Goal: Task Accomplishment & Management: Use online tool/utility

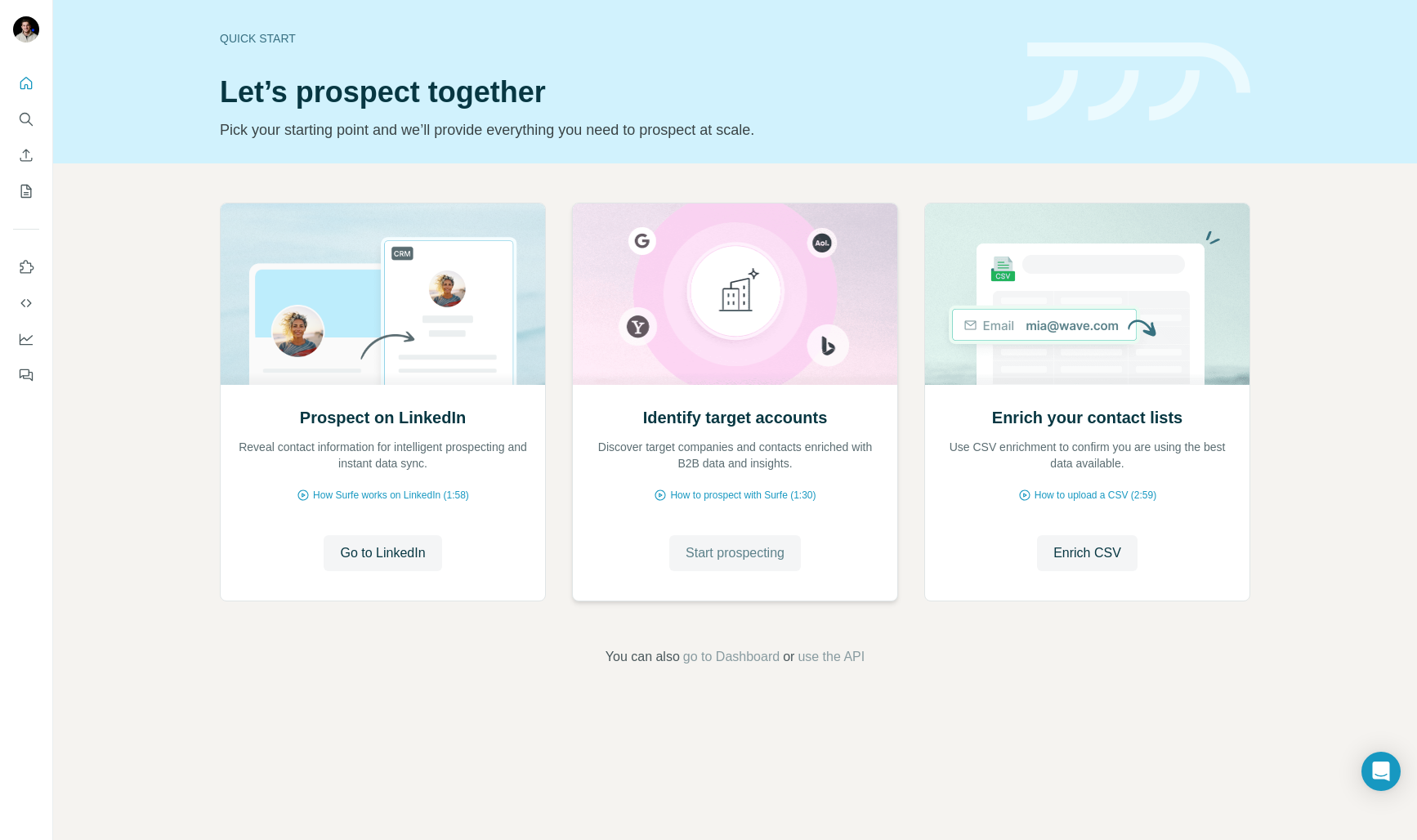
click at [776, 553] on span "Start prospecting" at bounding box center [735, 553] width 99 height 20
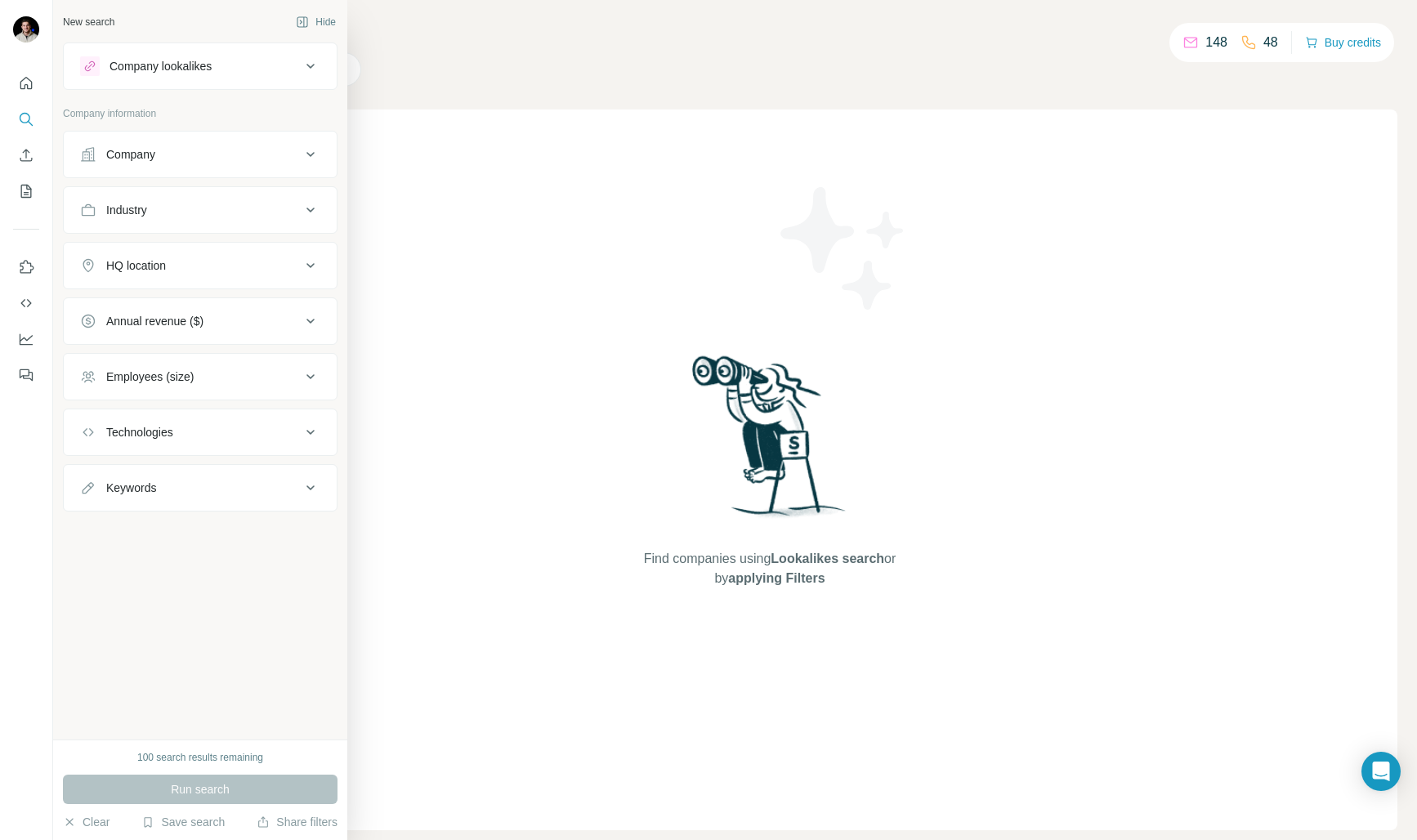
click at [110, 20] on div "New search" at bounding box center [88, 22] width 51 height 14
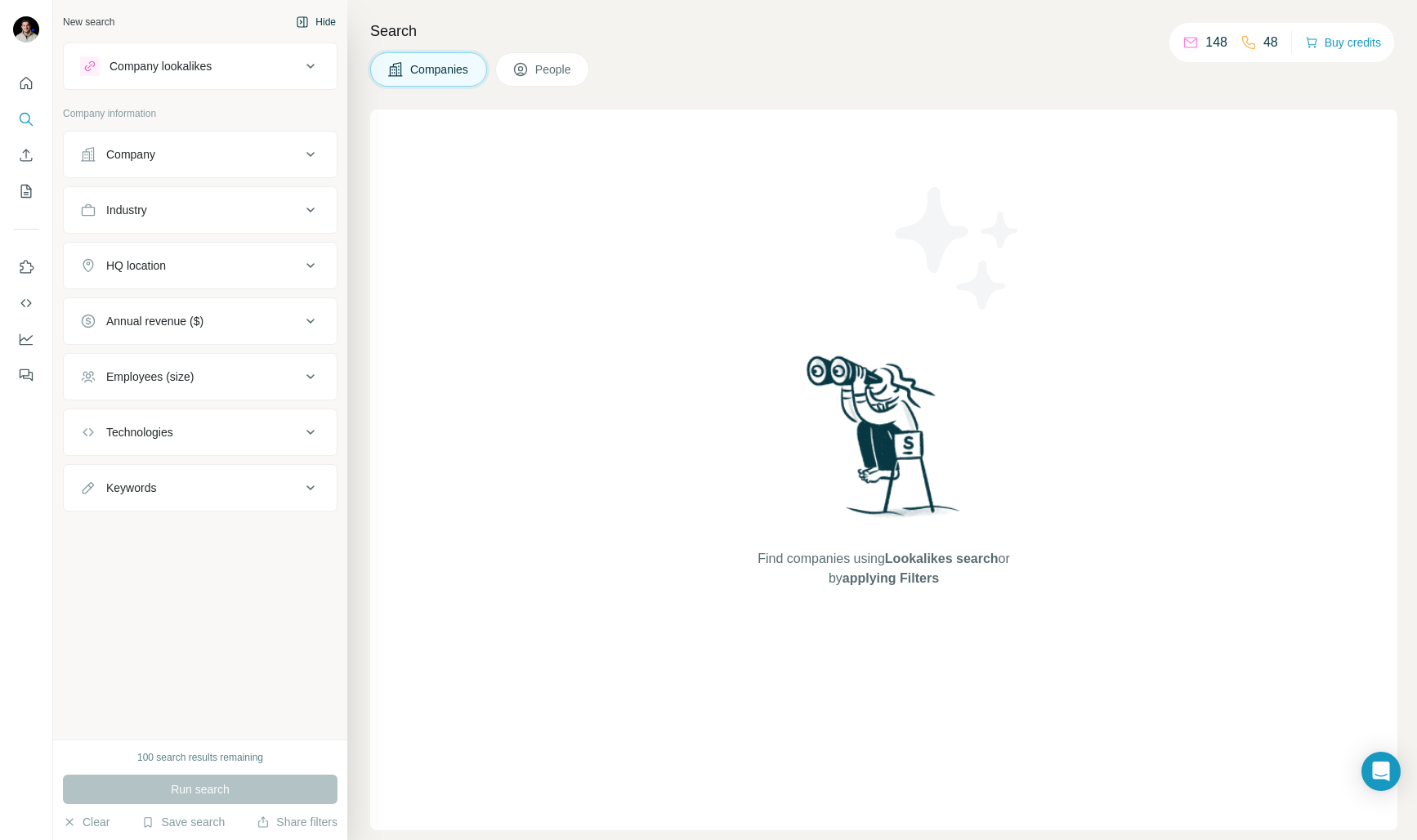
click at [305, 21] on icon "button" at bounding box center [302, 22] width 13 height 13
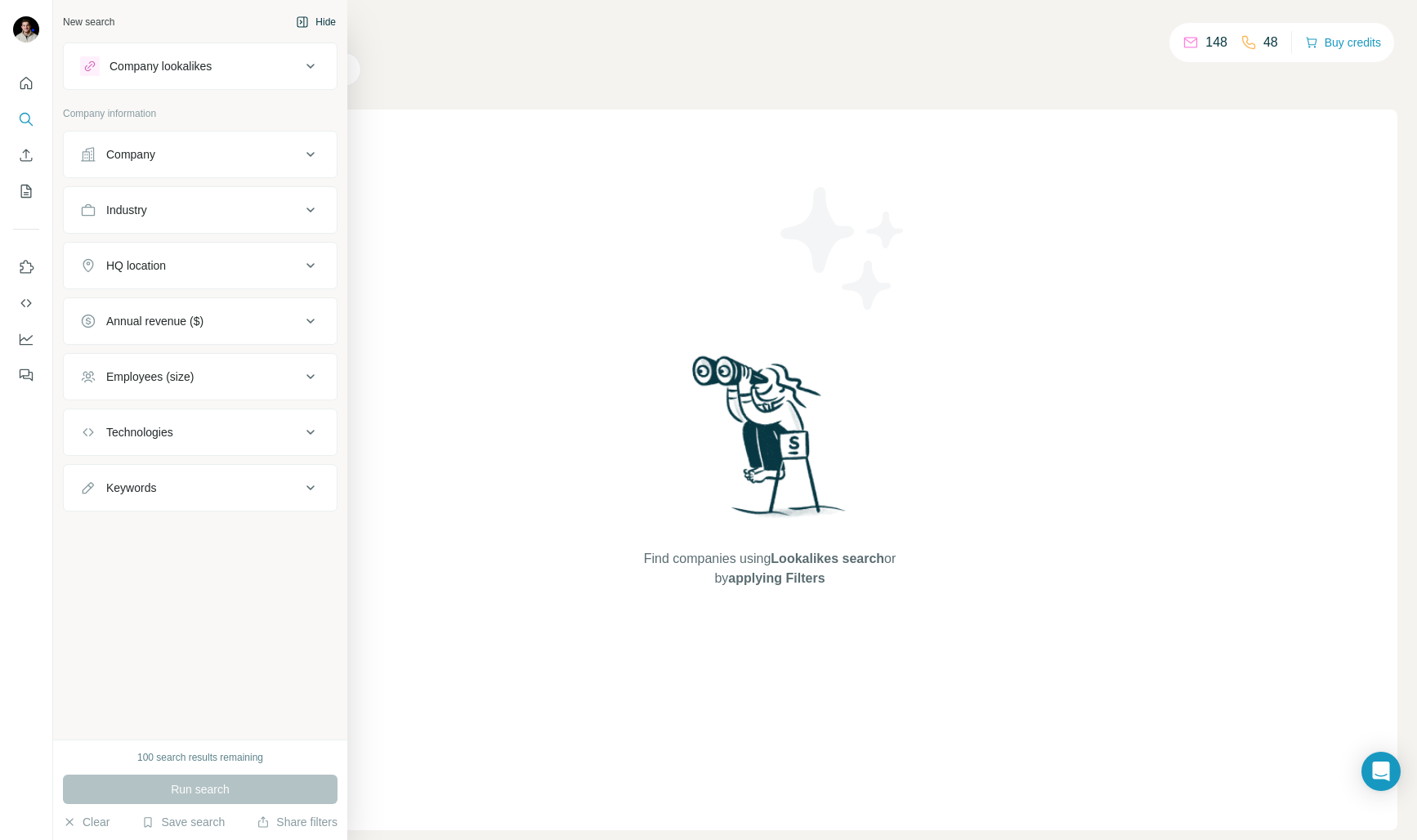
click at [88, 20] on div "New search" at bounding box center [88, 22] width 51 height 14
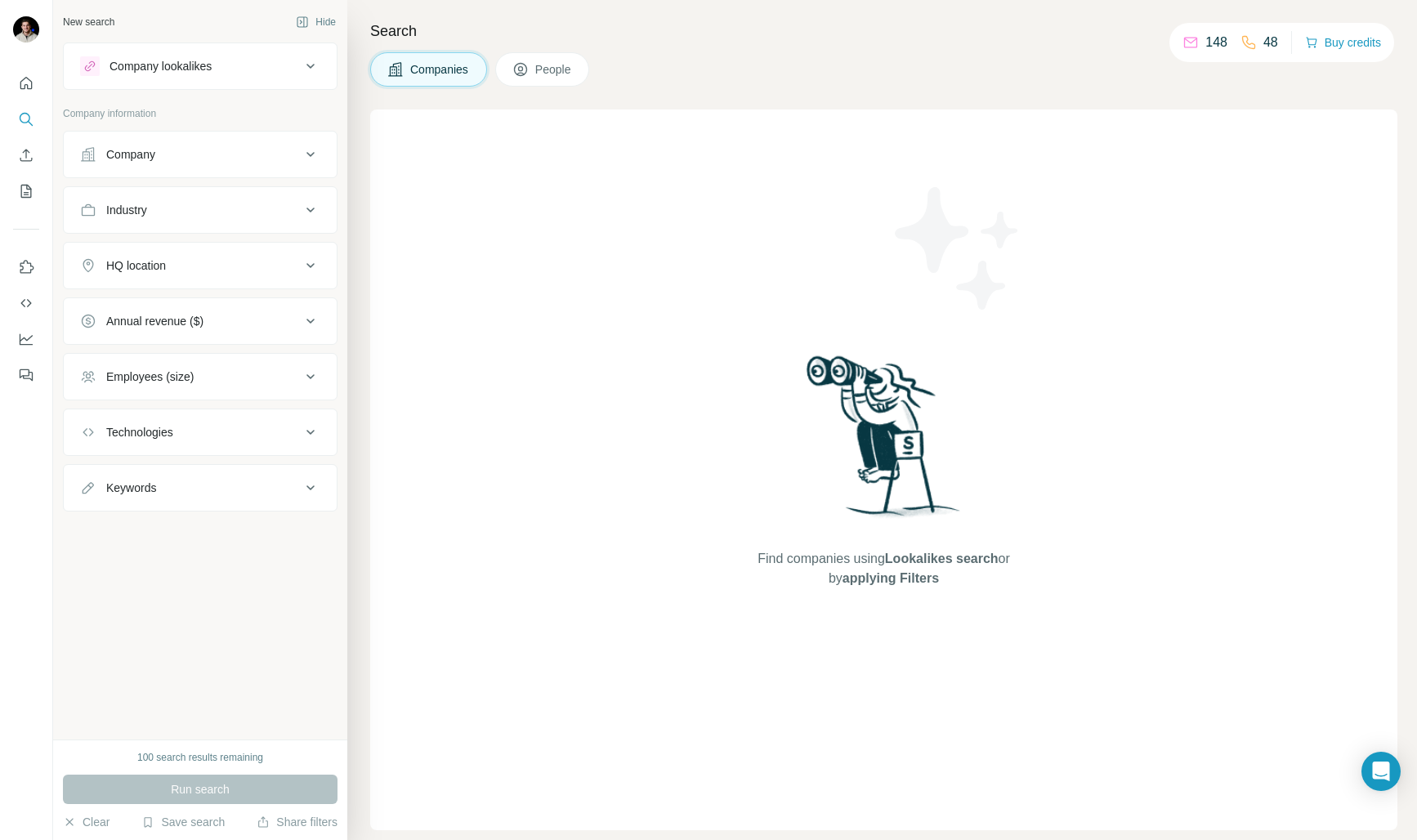
click at [607, 322] on div "Find companies using Lookalikes search or by applying Filters" at bounding box center [883, 470] width 1027 height 721
click at [529, 83] on button "People" at bounding box center [542, 69] width 94 height 34
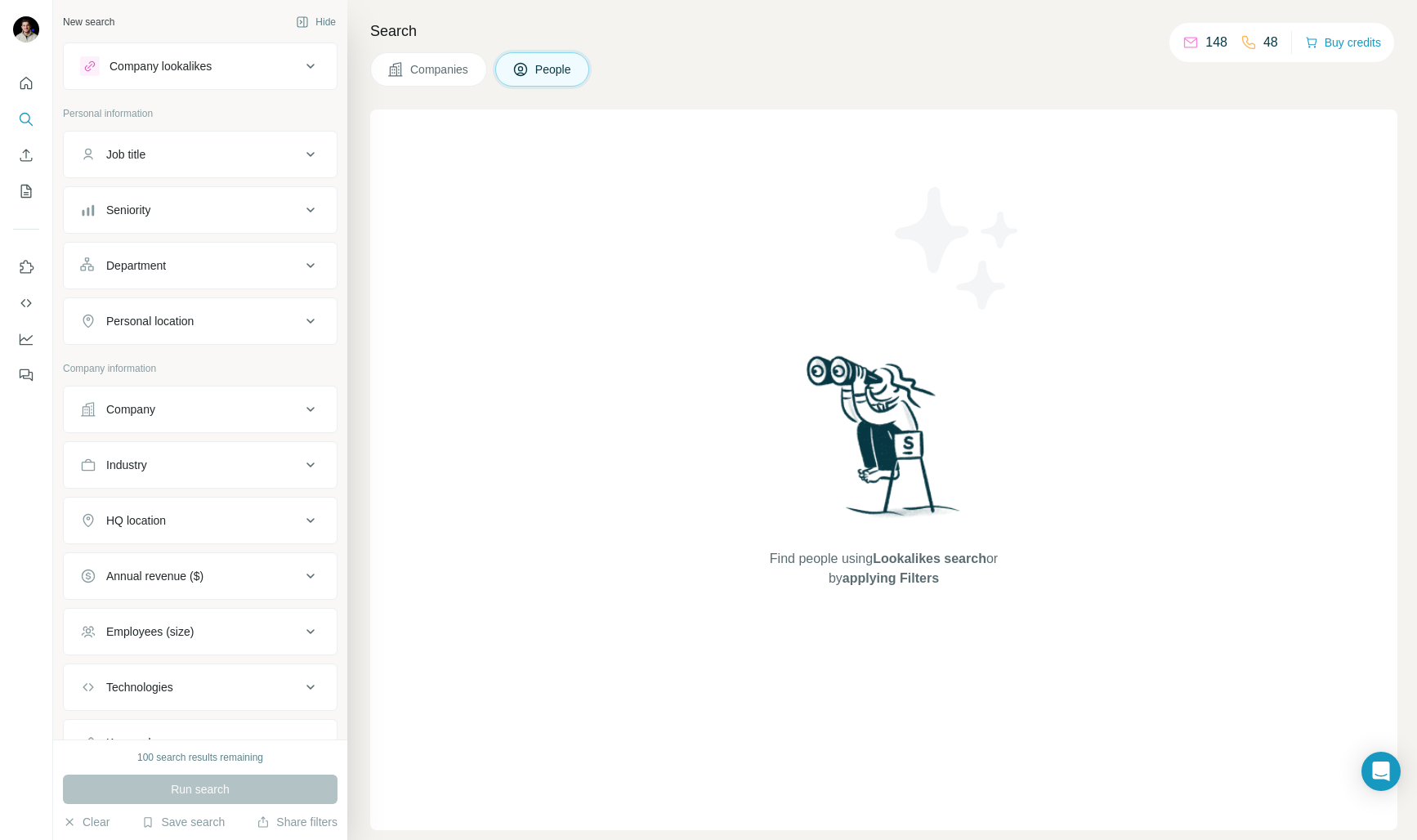
click at [450, 68] on span "Companies" at bounding box center [440, 69] width 59 height 16
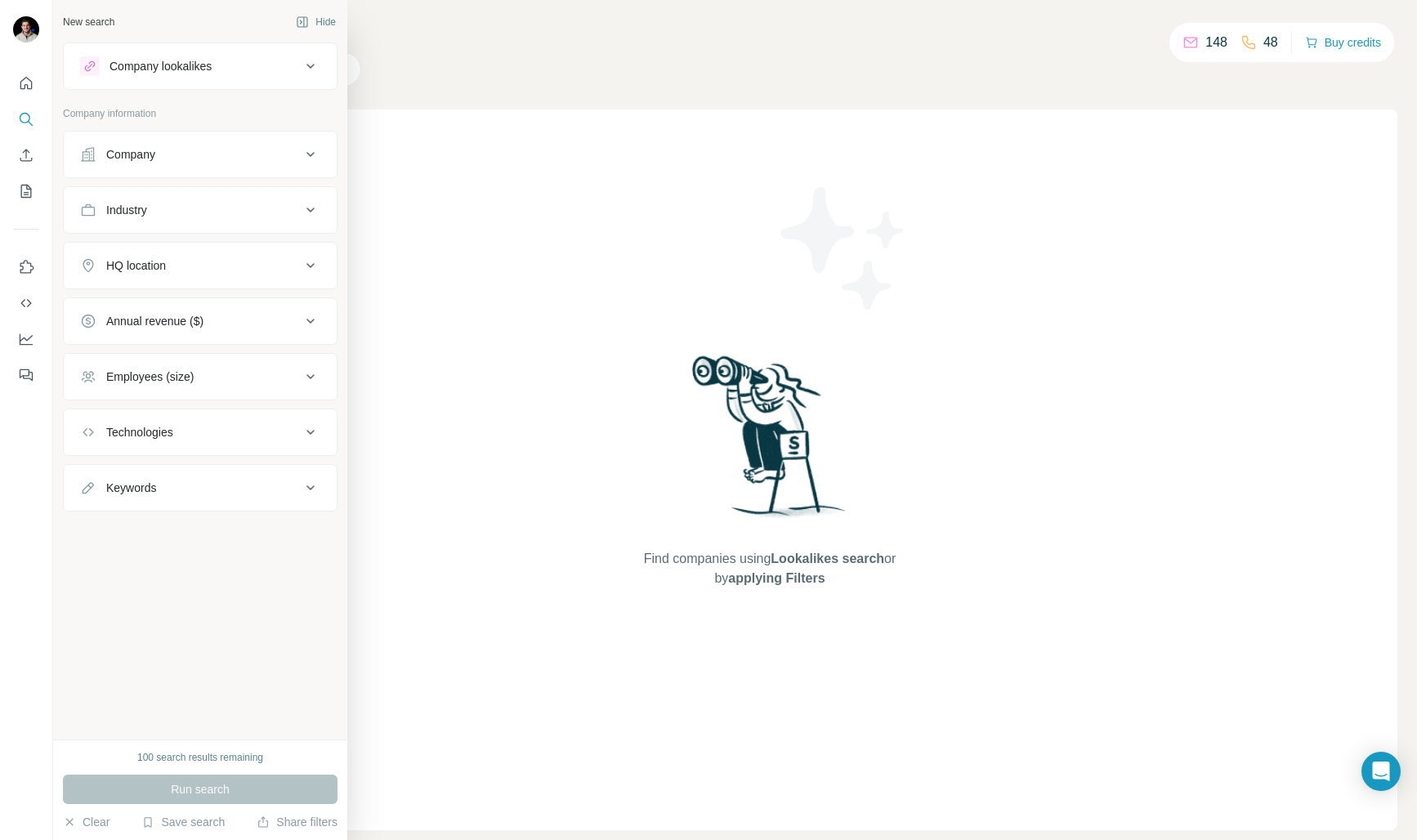
click at [174, 164] on button "Company" at bounding box center [200, 155] width 273 height 40
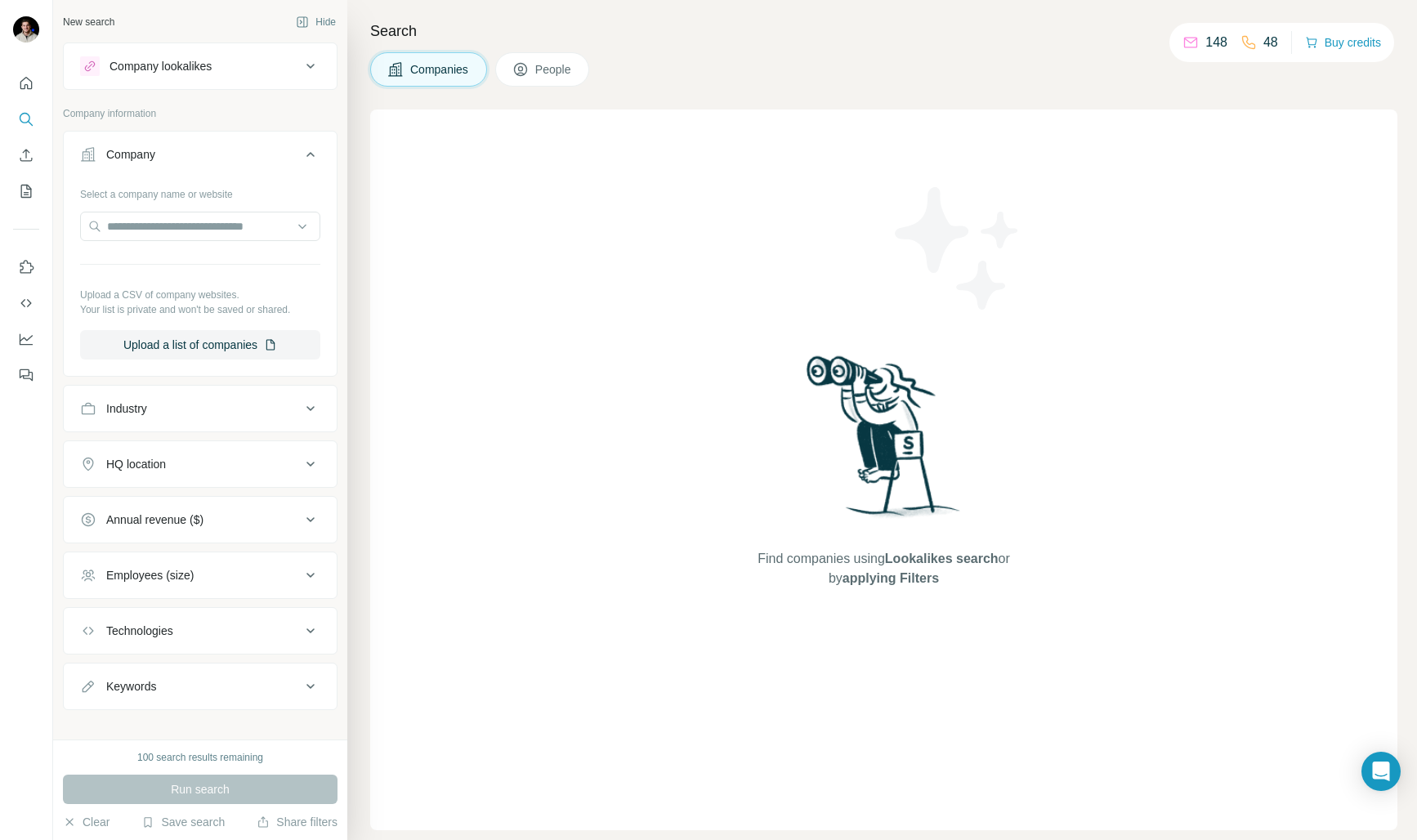
click at [180, 156] on div "Company" at bounding box center [190, 155] width 221 height 16
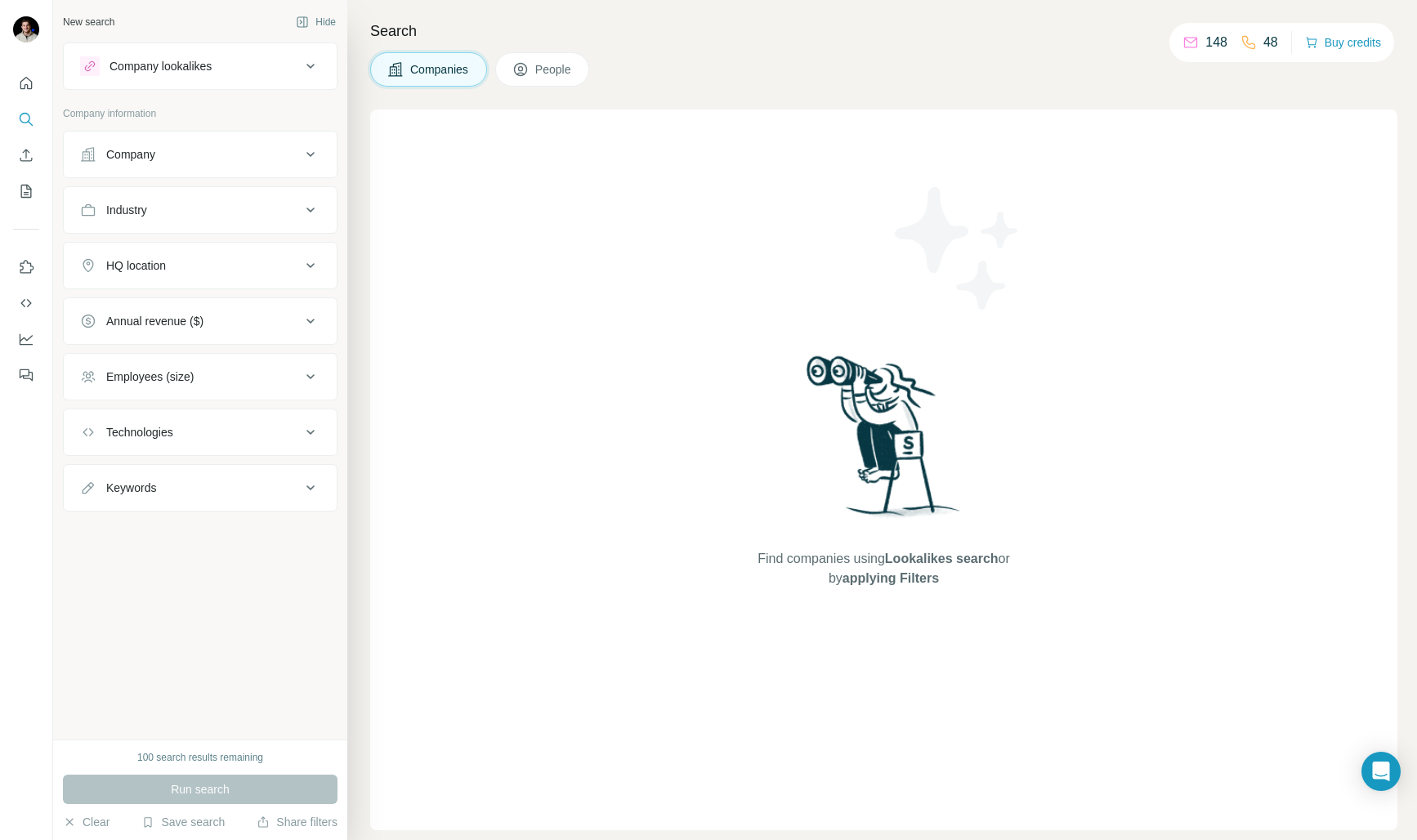
click at [137, 220] on button "Industry" at bounding box center [200, 210] width 273 height 40
click at [147, 259] on input at bounding box center [191, 251] width 202 height 18
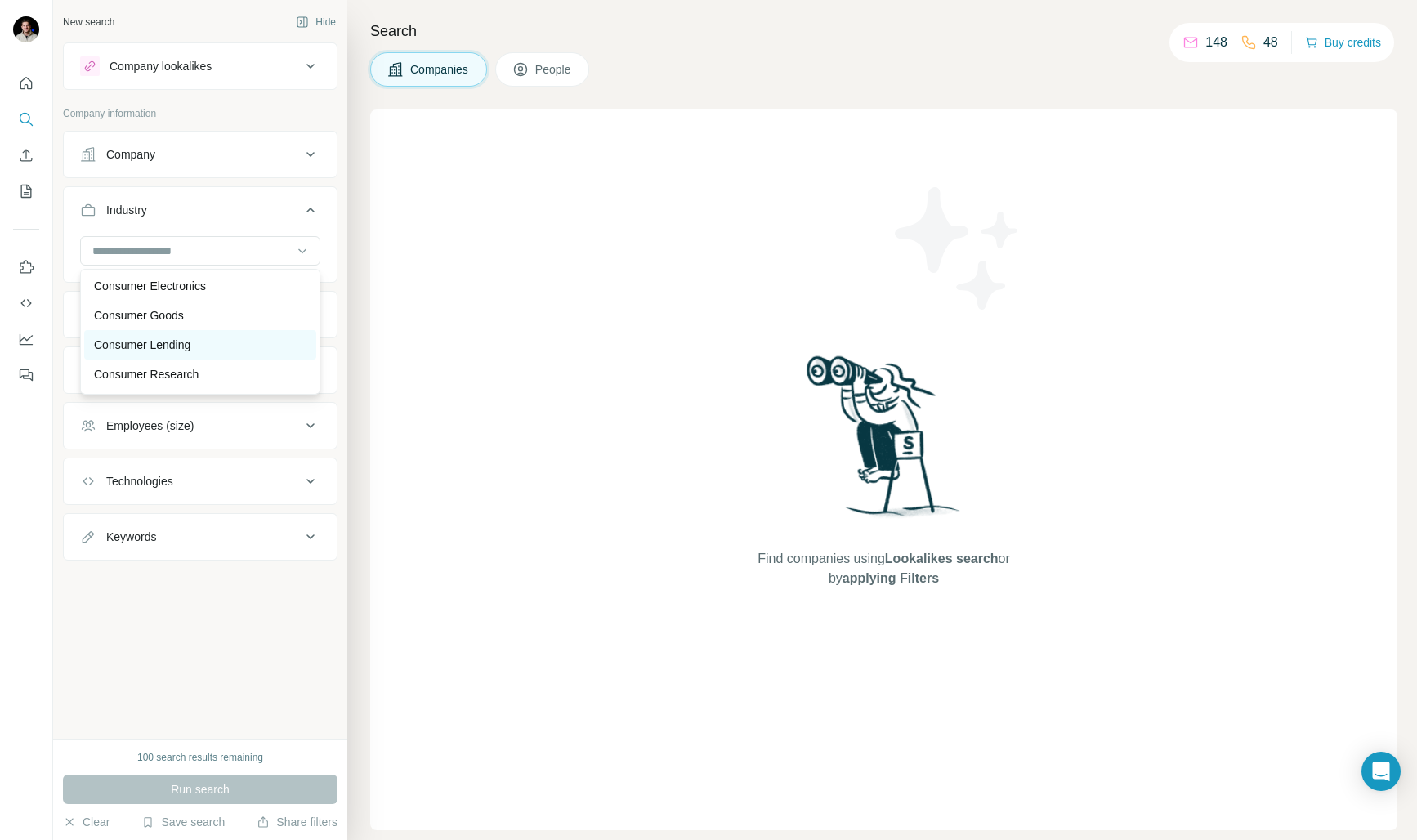
scroll to position [3385, 0]
click at [175, 309] on p "Consumer Goods" at bounding box center [139, 314] width 90 height 16
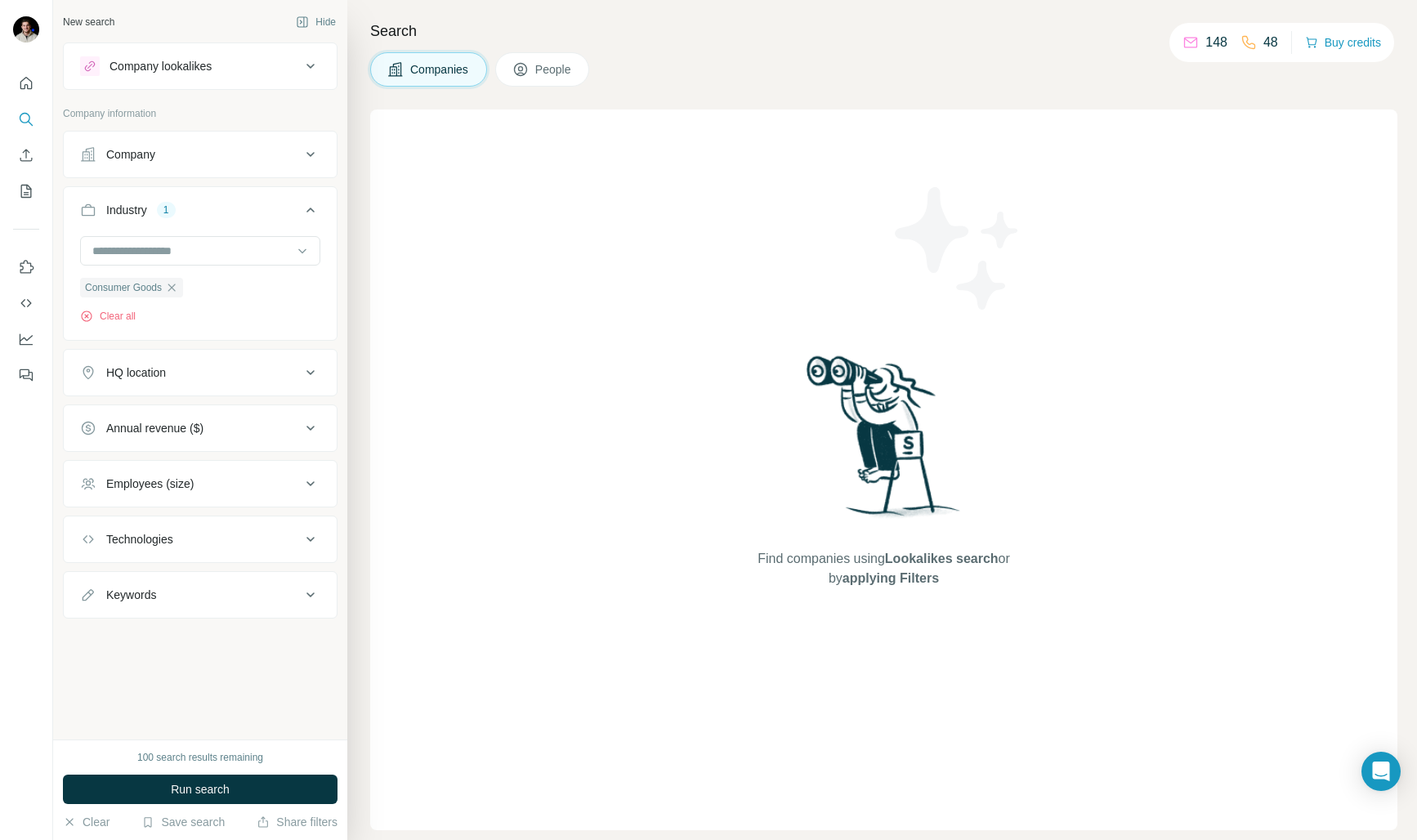
click at [173, 378] on div "HQ location" at bounding box center [190, 373] width 221 height 16
click at [158, 421] on input "text" at bounding box center [199, 413] width 240 height 30
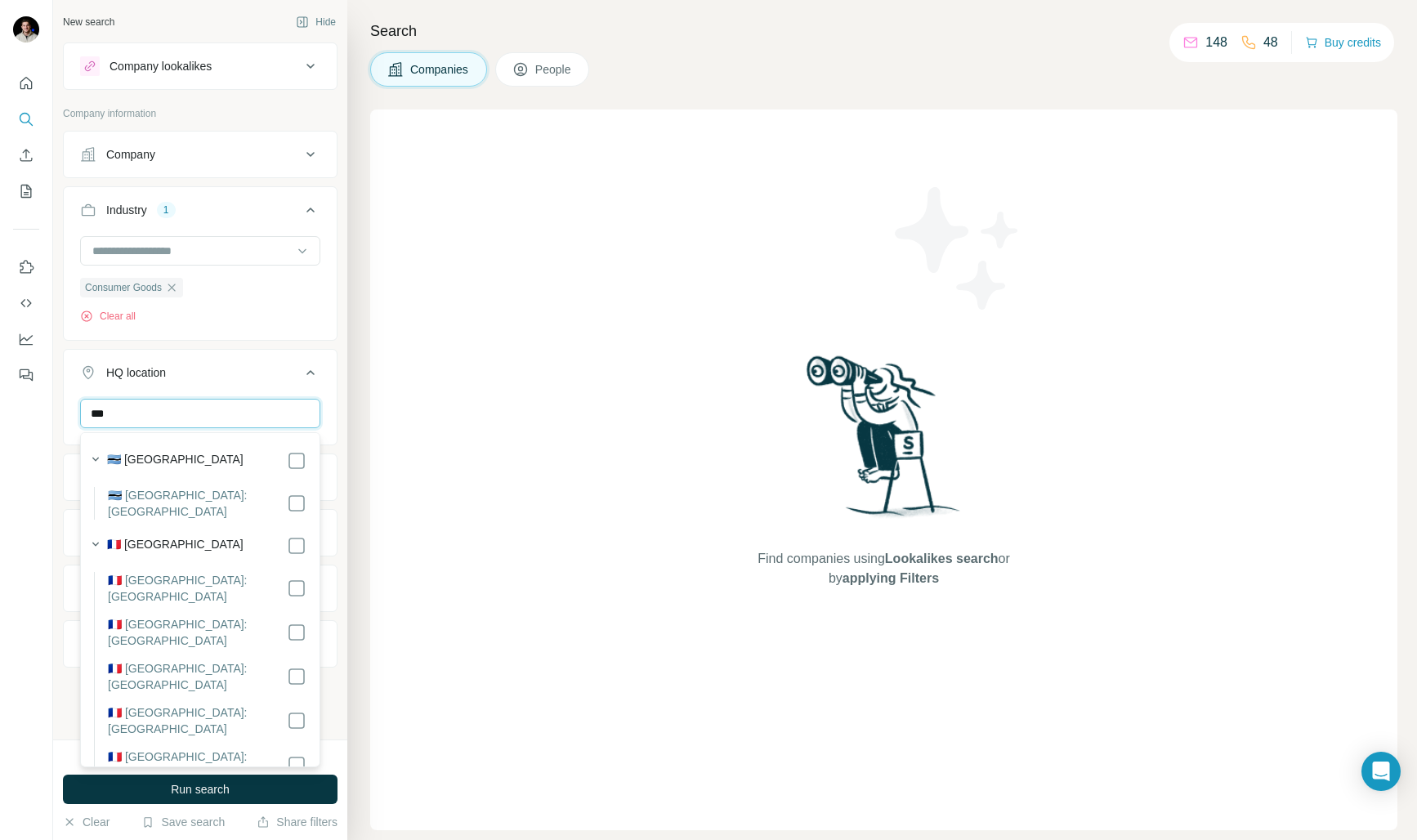
type input "***"
click at [155, 536] on label "🇫🇷 [GEOGRAPHIC_DATA]" at bounding box center [175, 546] width 137 height 20
click at [93, 536] on icon "button" at bounding box center [95, 544] width 16 height 16
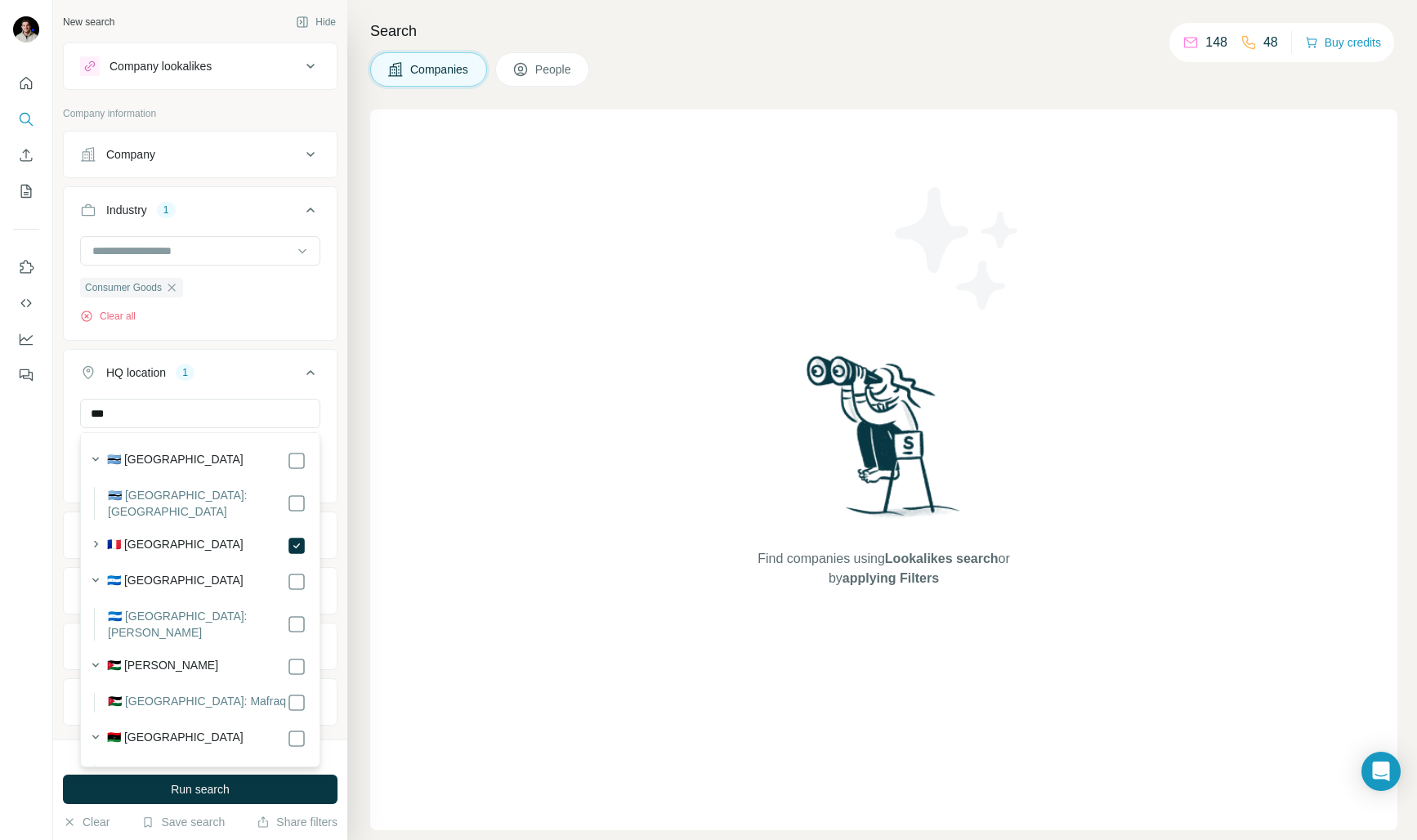
click at [308, 373] on icon at bounding box center [310, 372] width 8 height 4
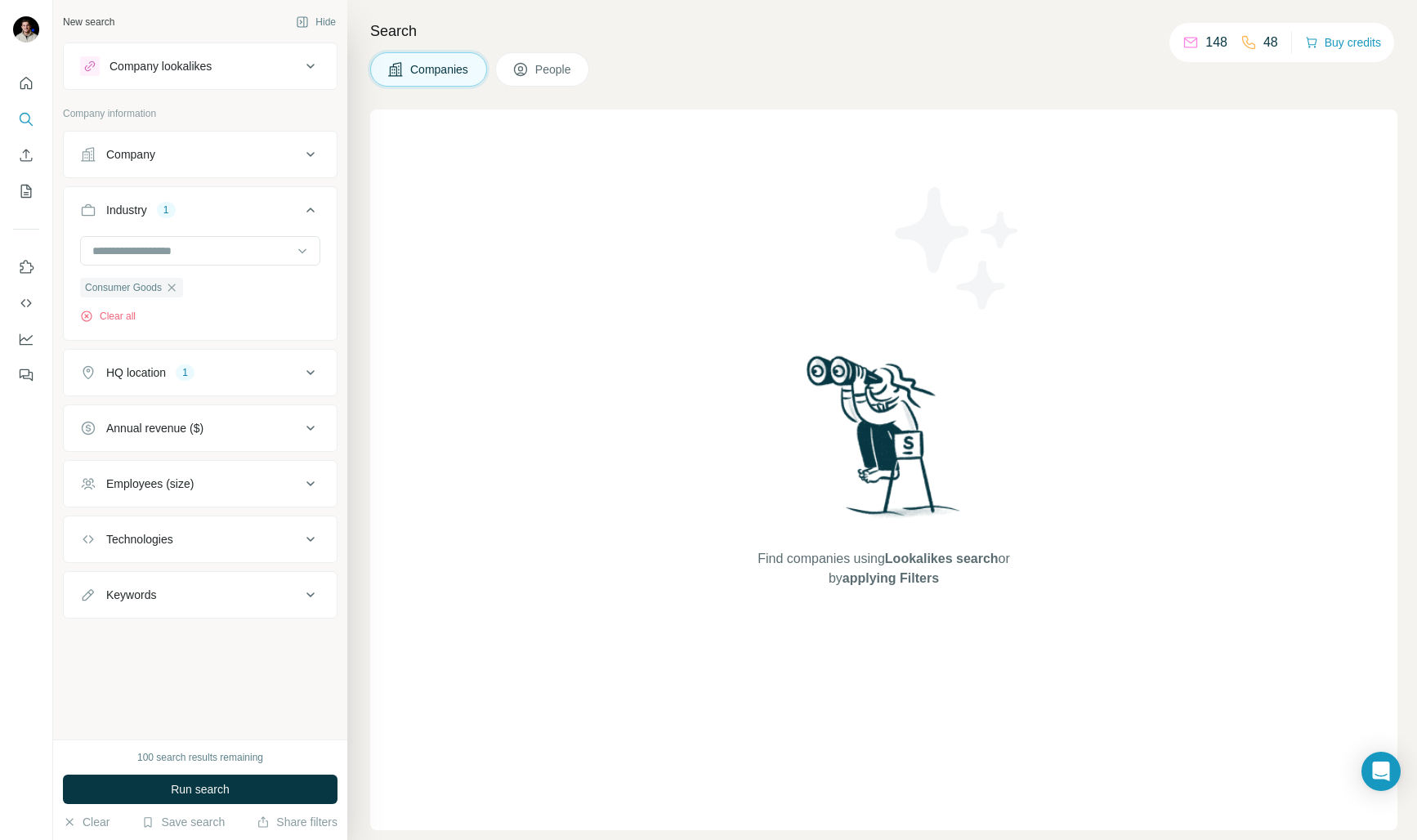
click at [203, 429] on div "Annual revenue ($)" at bounding box center [155, 428] width 97 height 16
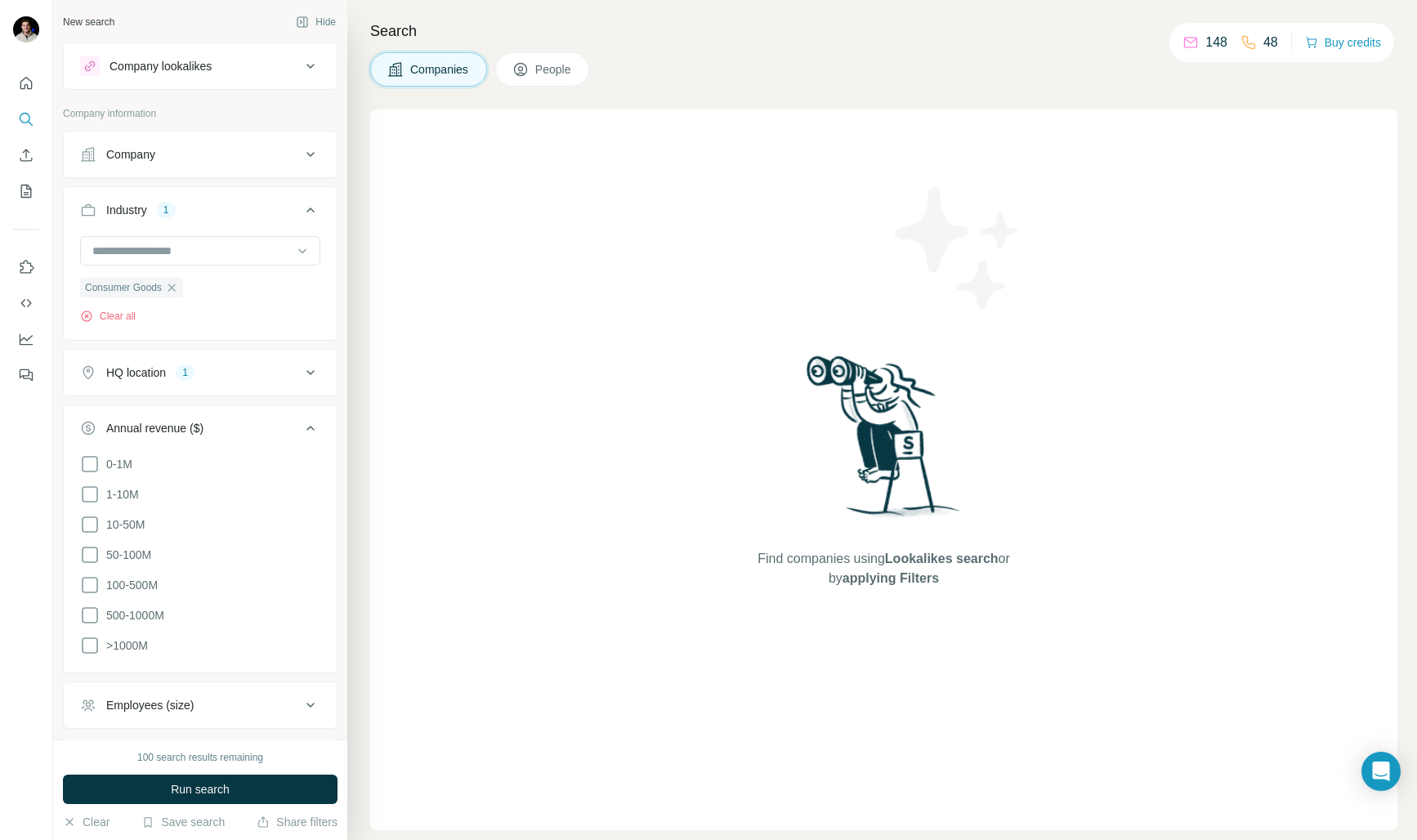
click at [248, 431] on div "Annual revenue ($)" at bounding box center [190, 428] width 221 height 16
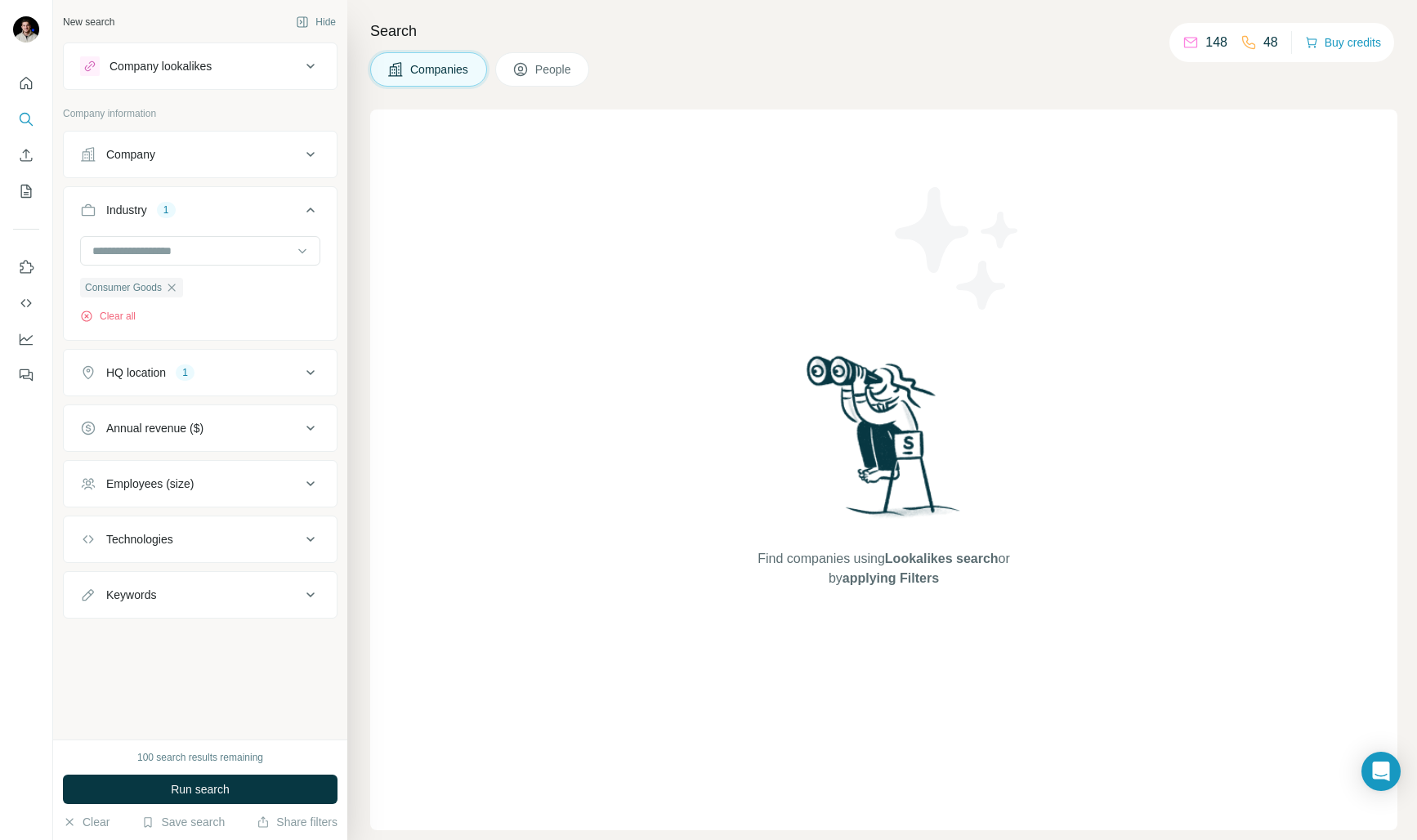
click at [241, 437] on div "Annual revenue ($)" at bounding box center [190, 428] width 221 height 16
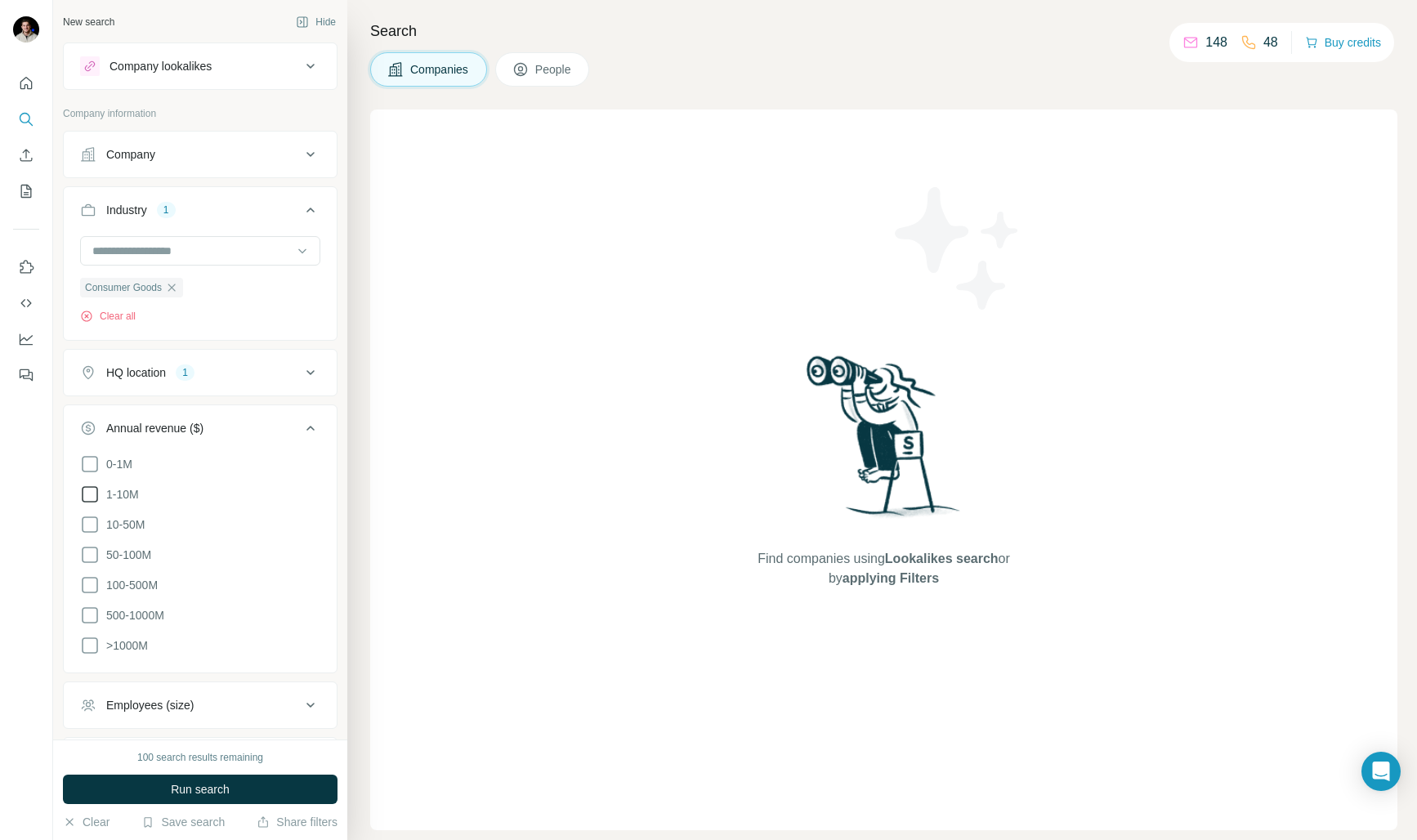
click at [95, 499] on icon at bounding box center [90, 494] width 20 height 20
click at [275, 428] on div "Annual revenue ($) 1" at bounding box center [190, 428] width 221 height 16
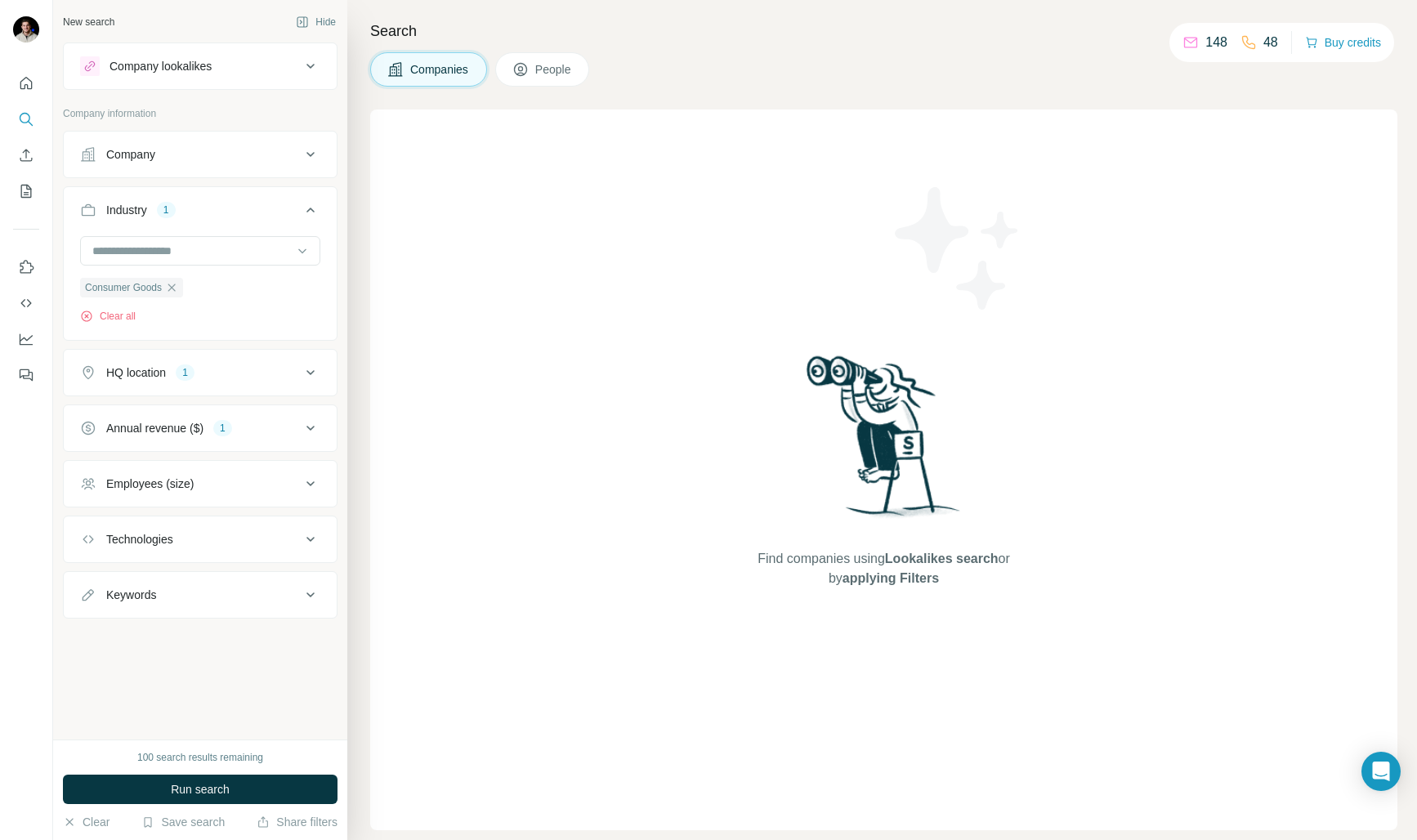
click at [215, 490] on div "Employees (size)" at bounding box center [190, 483] width 221 height 16
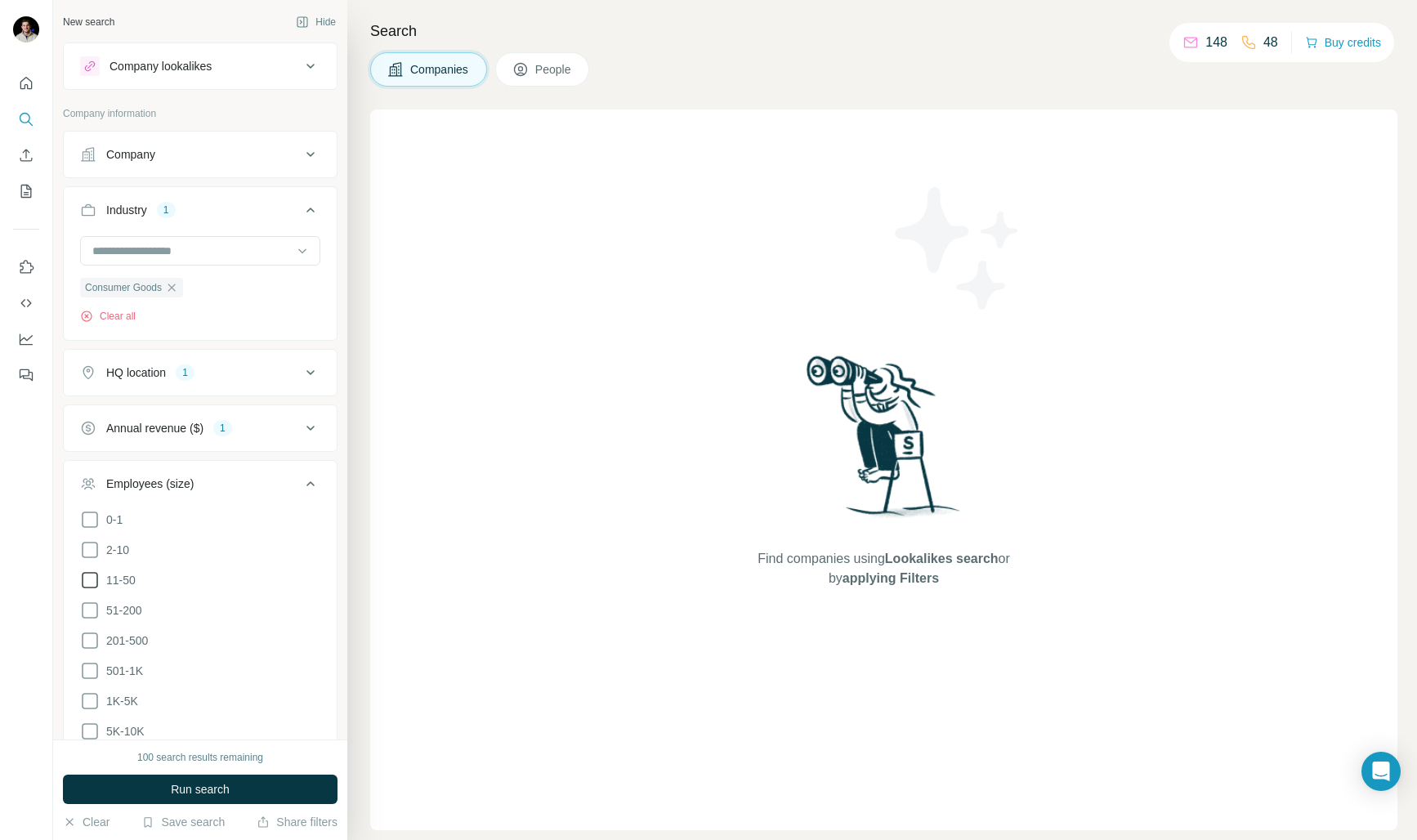
scroll to position [13, 0]
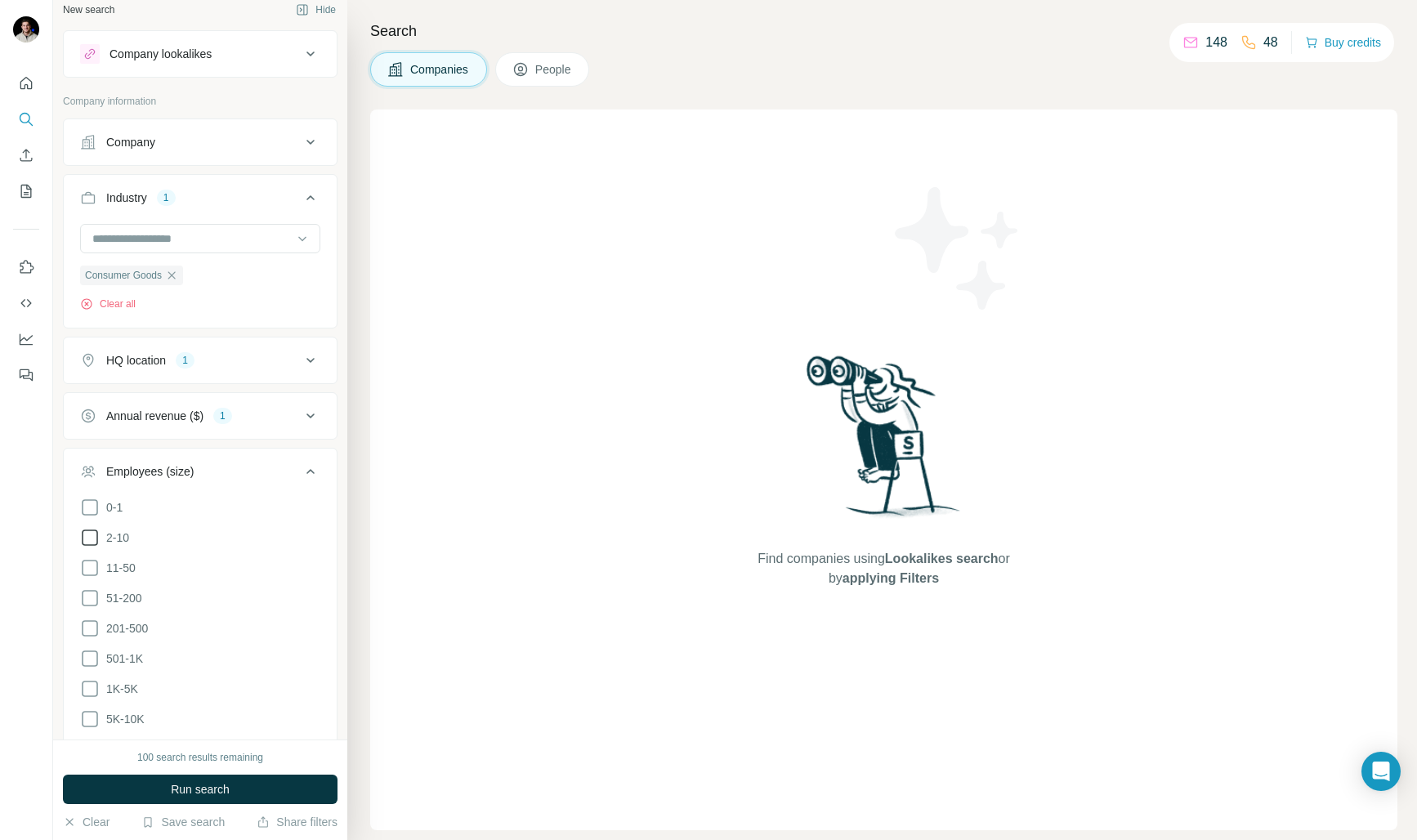
click at [93, 536] on icon at bounding box center [90, 537] width 20 height 20
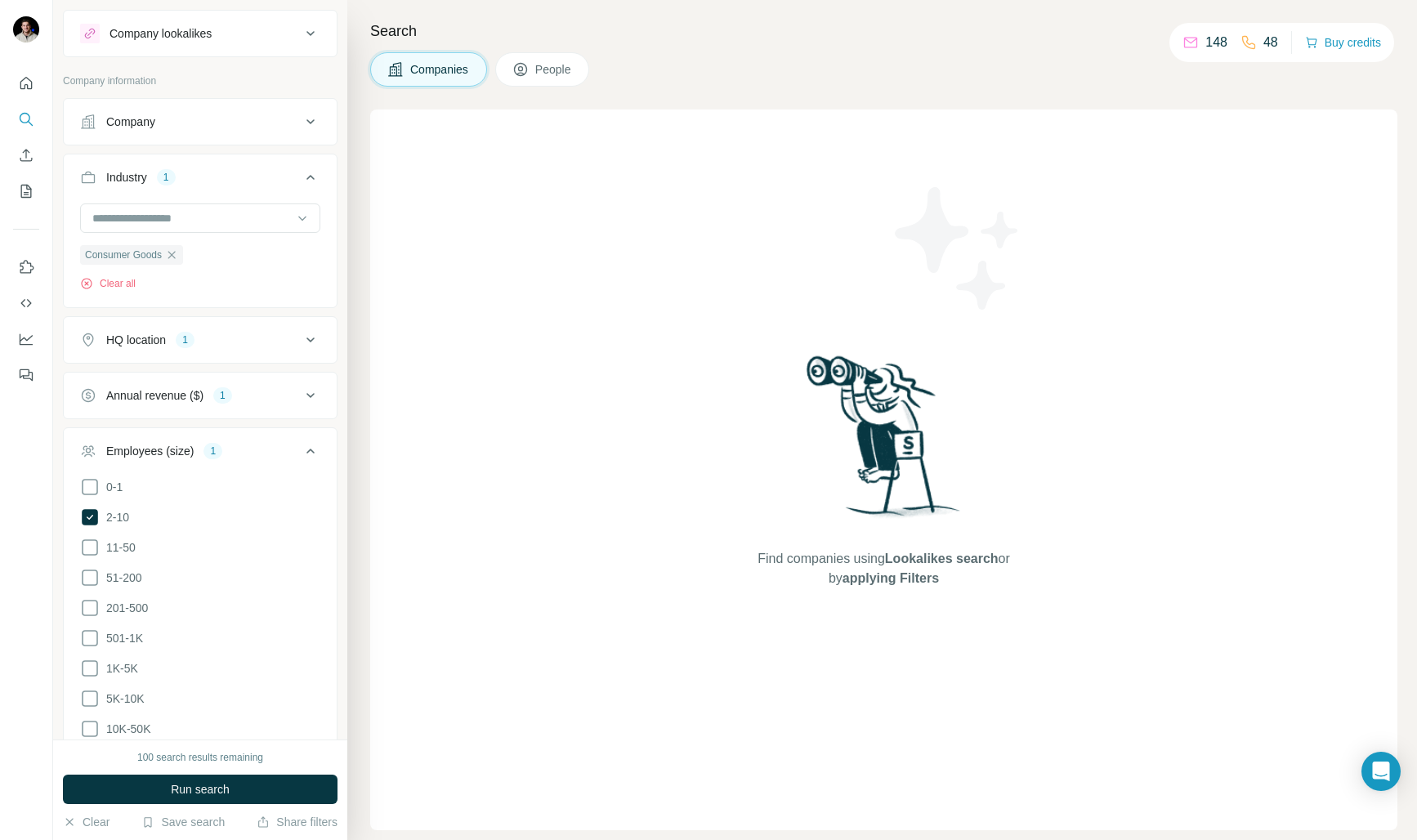
scroll to position [35, 0]
click at [93, 545] on icon at bounding box center [90, 545] width 20 height 20
click at [97, 573] on icon at bounding box center [90, 575] width 16 height 16
click at [320, 451] on icon at bounding box center [311, 448] width 20 height 20
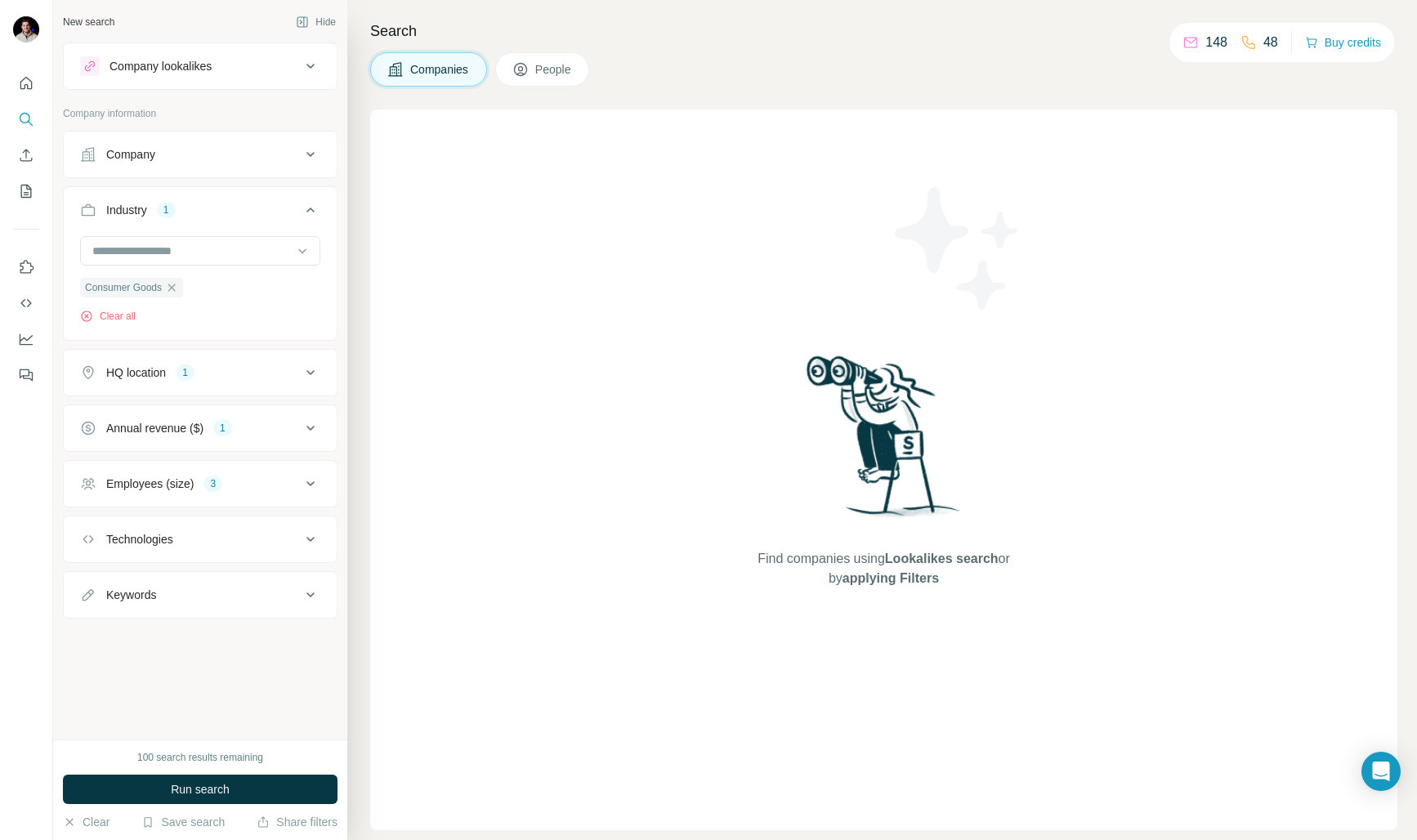
click at [195, 536] on div "Technologies" at bounding box center [190, 539] width 221 height 16
click at [189, 576] on input "text" at bounding box center [199, 579] width 240 height 30
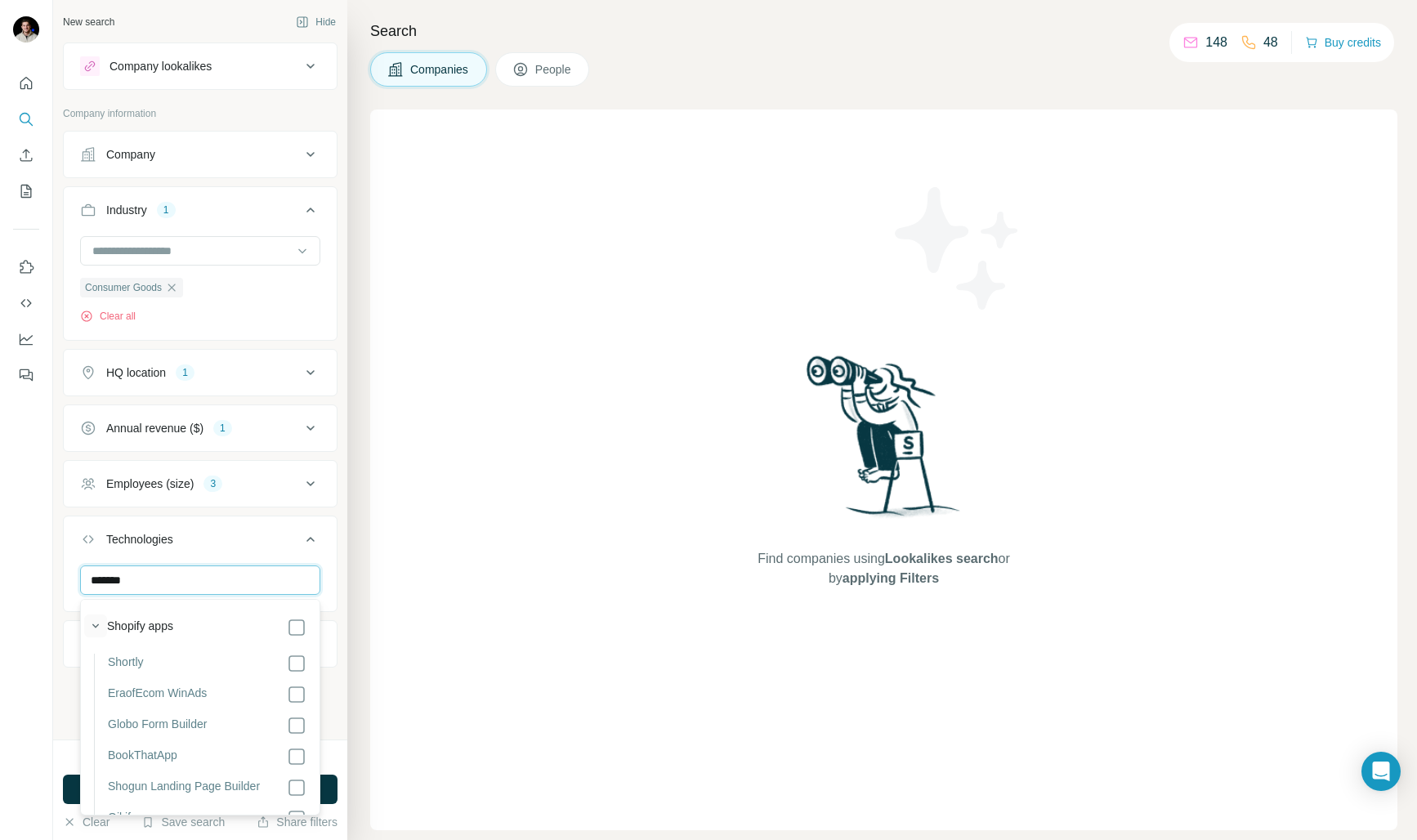
type input "*******"
click at [97, 623] on icon "button" at bounding box center [95, 626] width 16 height 16
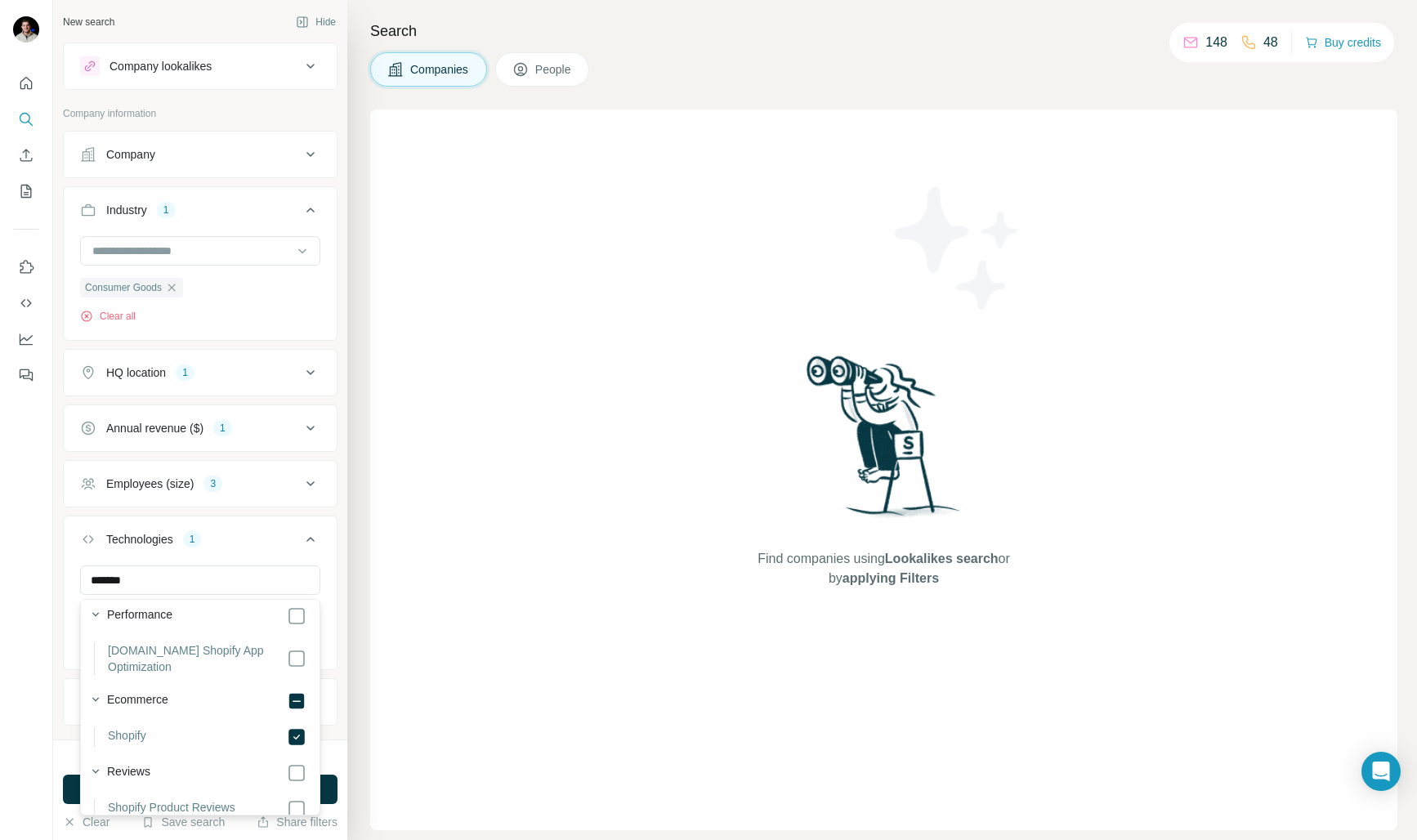
click at [297, 544] on div "Technologies 1" at bounding box center [190, 539] width 221 height 16
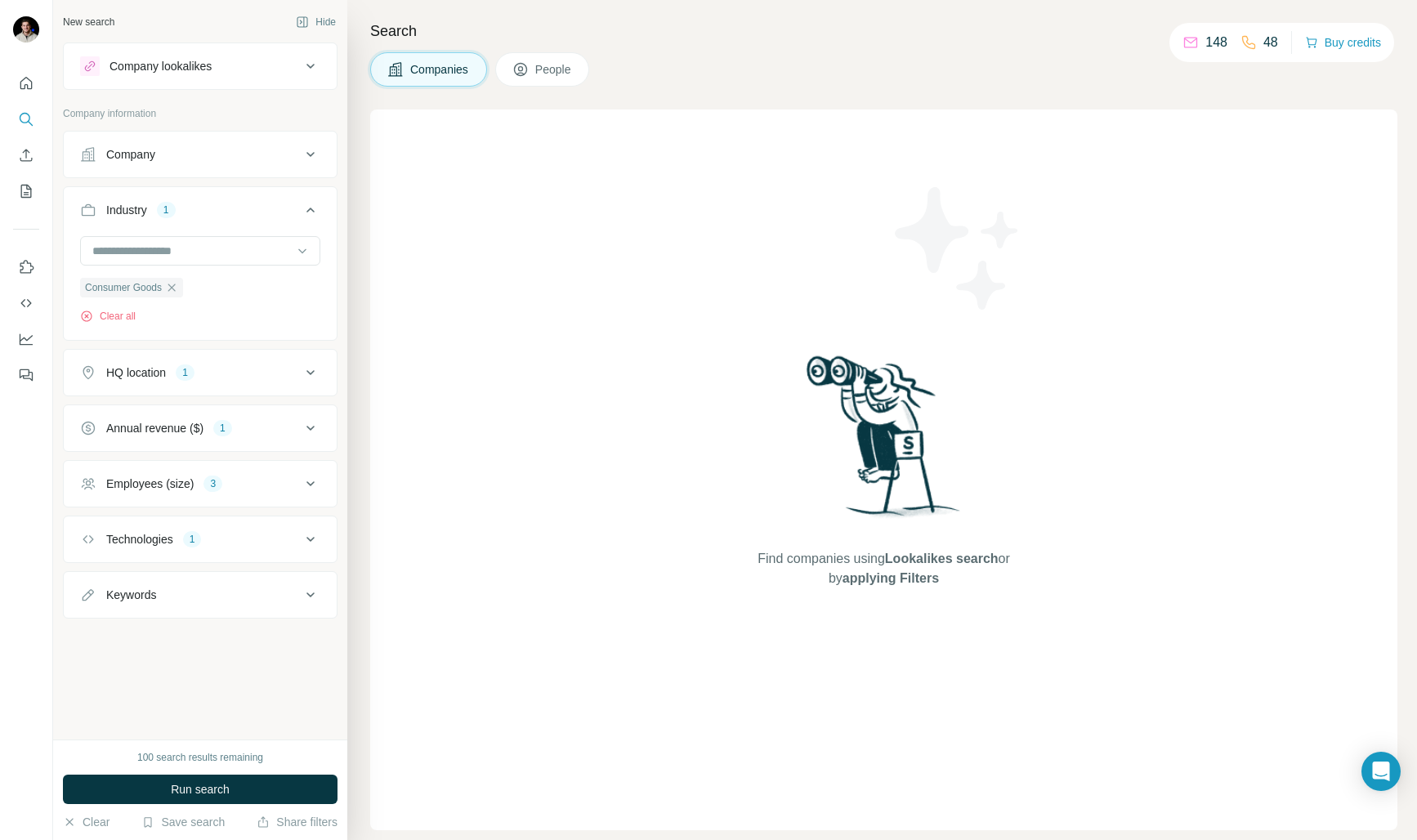
click at [320, 483] on button "Employees (size) 3" at bounding box center [200, 484] width 273 height 40
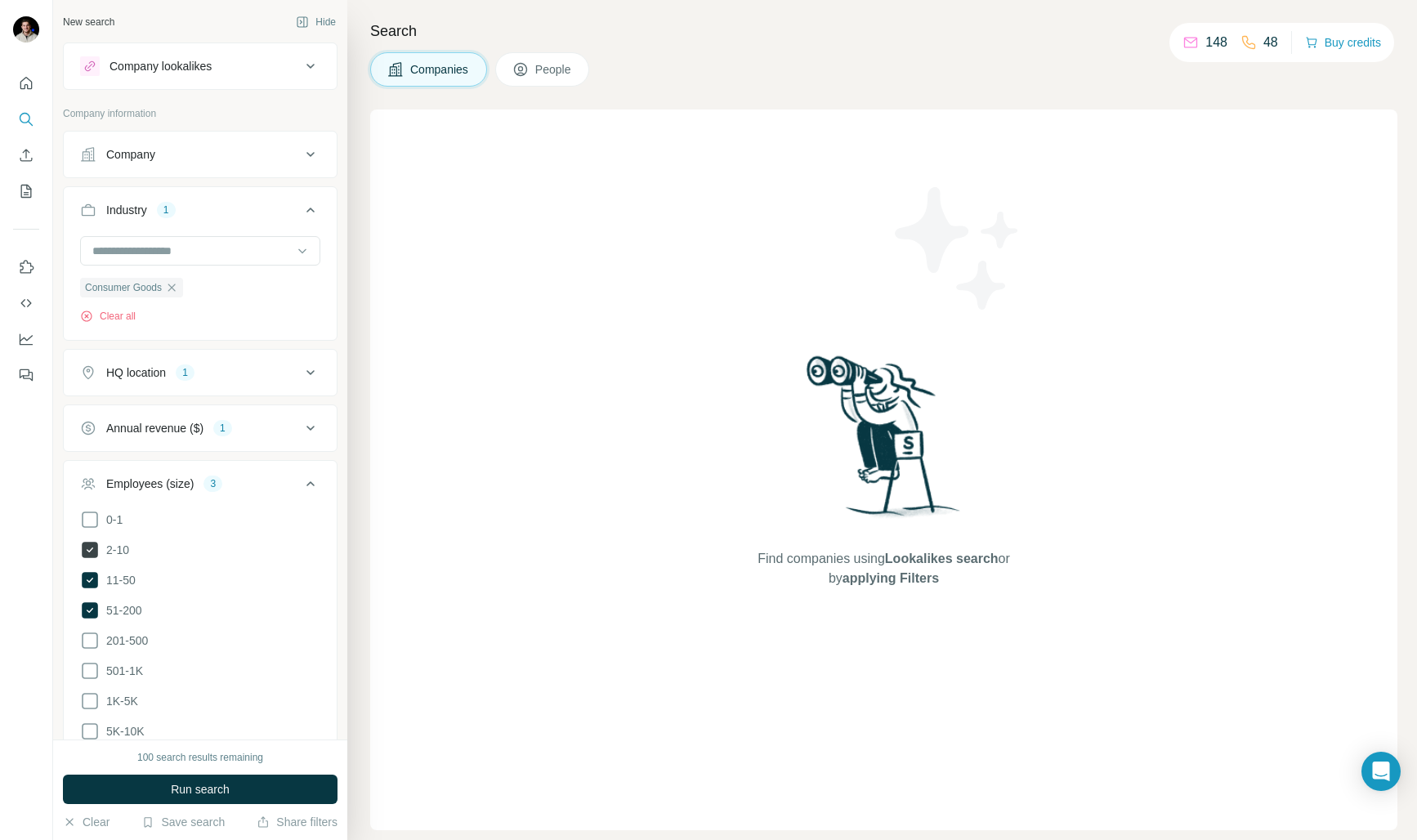
click at [97, 545] on div "2-10" at bounding box center [104, 550] width 49 height 20
click at [88, 578] on icon at bounding box center [90, 580] width 16 height 16
click at [98, 609] on icon at bounding box center [90, 610] width 20 height 20
click at [94, 555] on icon at bounding box center [90, 550] width 16 height 16
click at [214, 792] on span "Run search" at bounding box center [199, 789] width 58 height 16
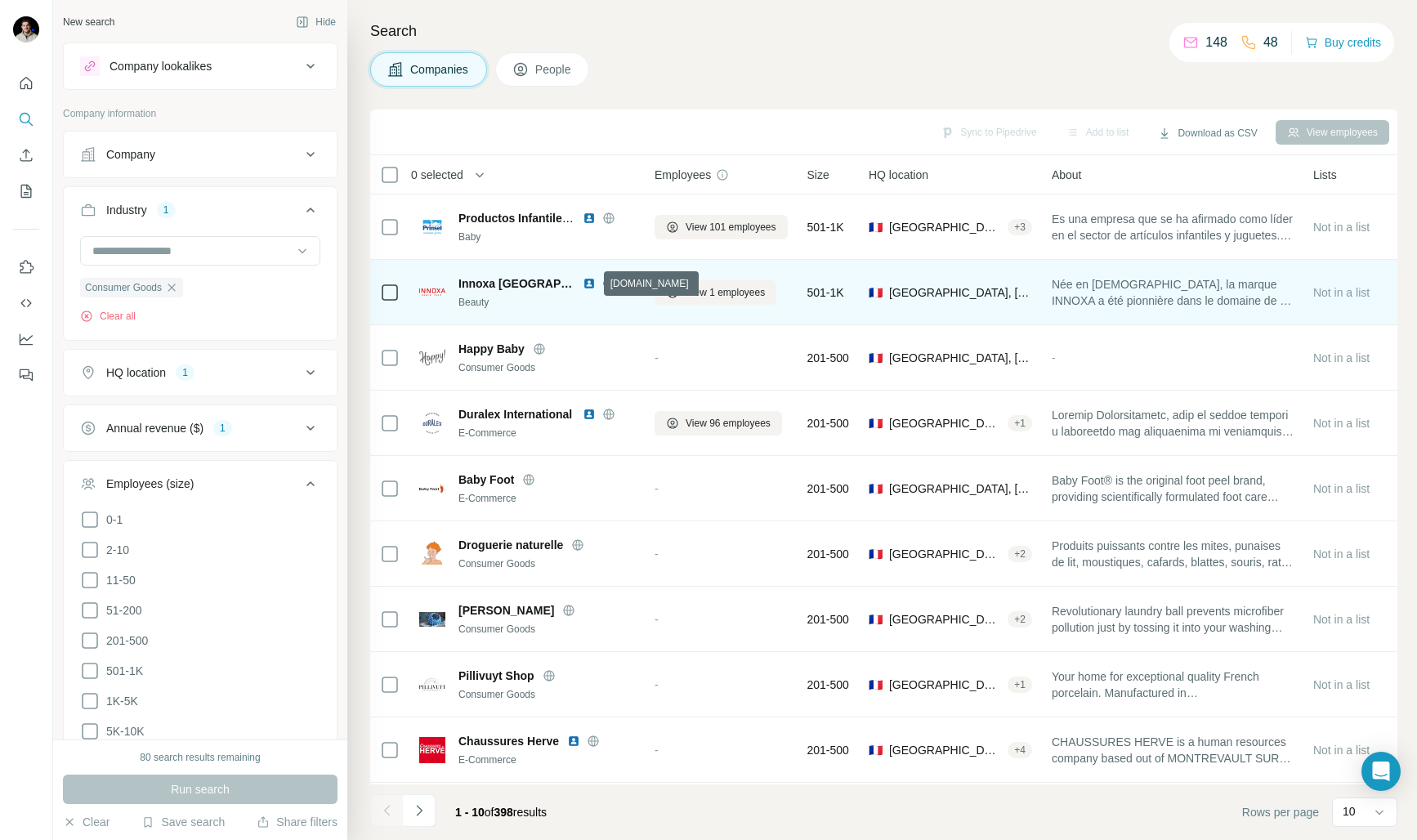
click at [602, 287] on icon at bounding box center [608, 283] width 13 height 13
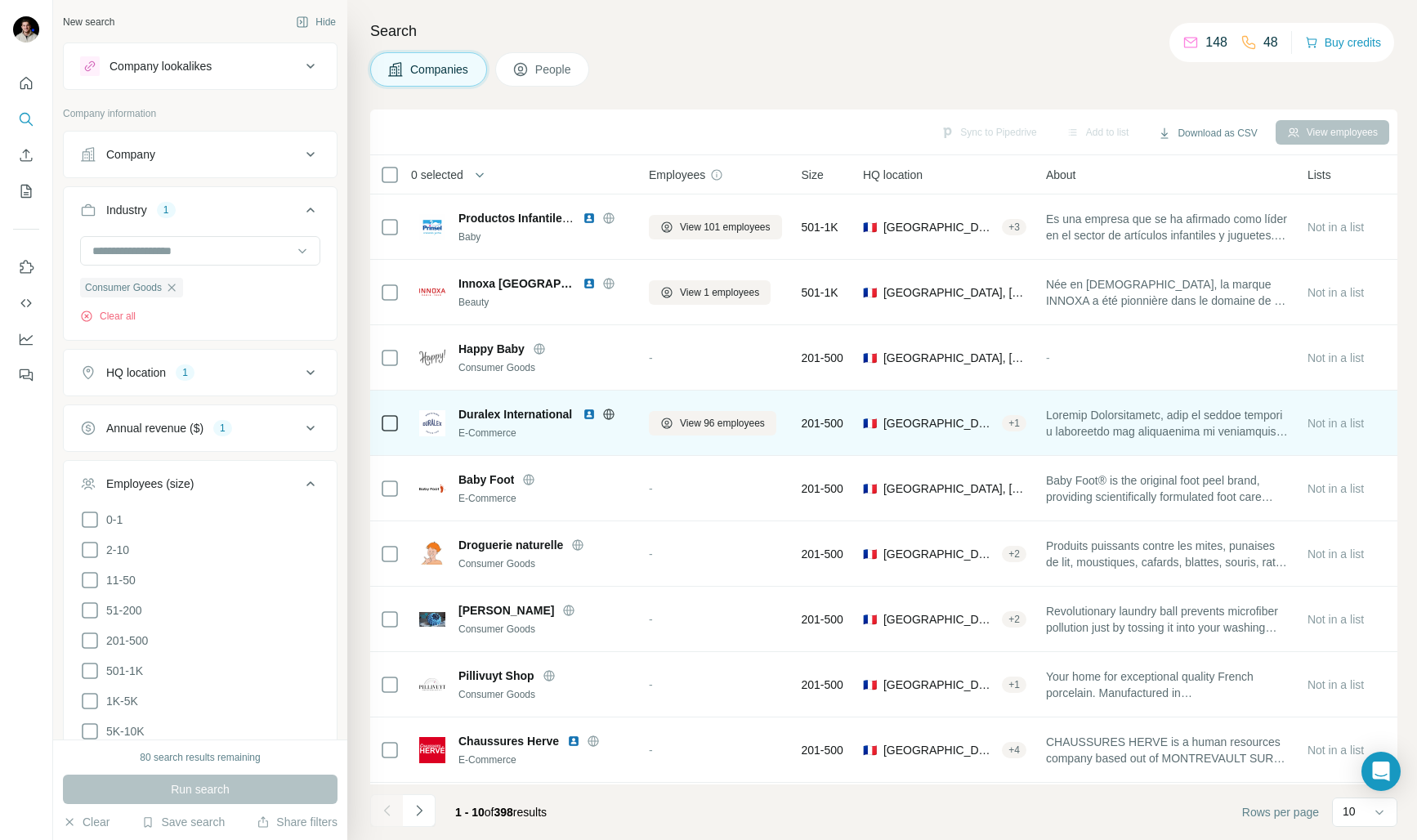
click at [604, 415] on icon at bounding box center [608, 414] width 11 height 11
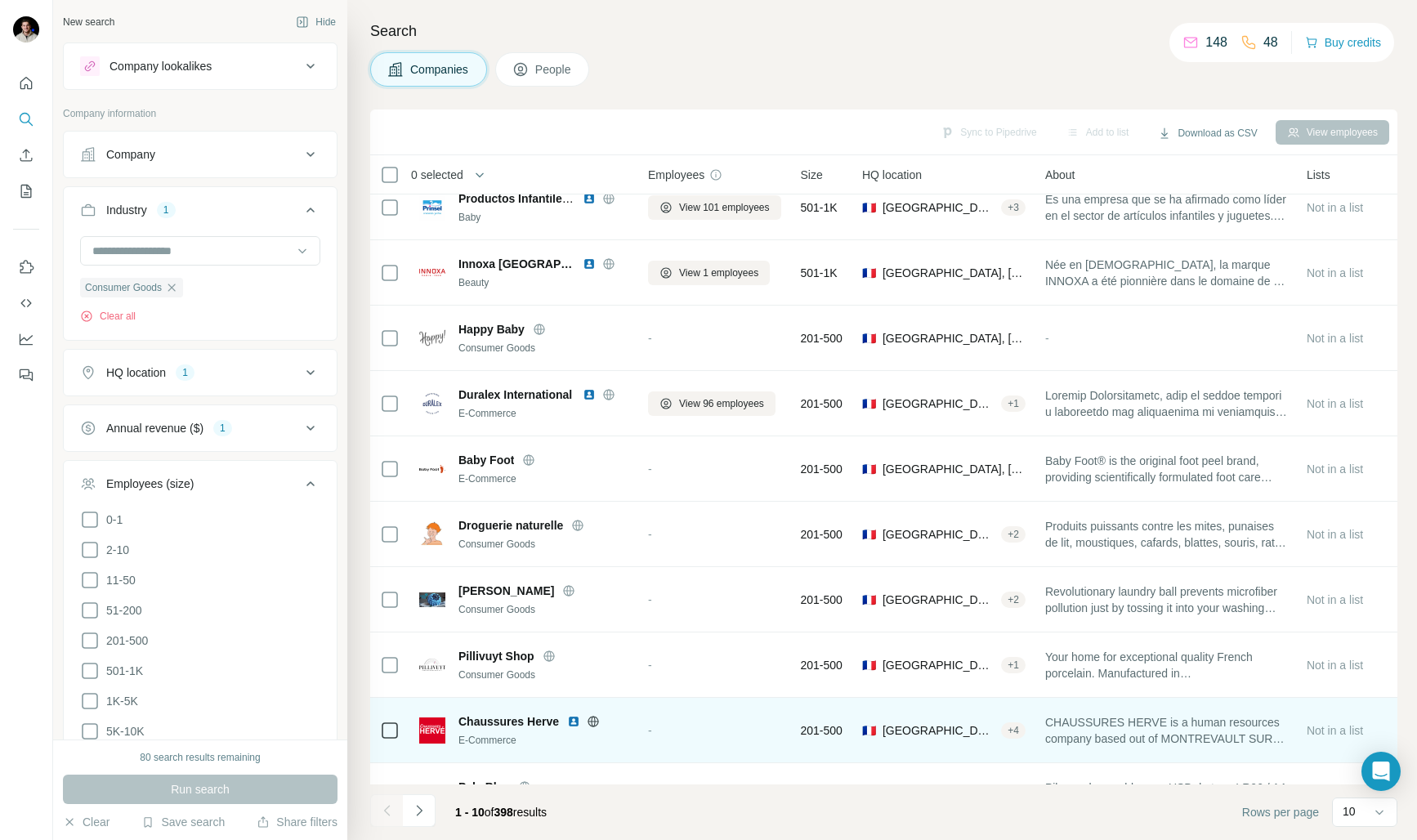
scroll to position [21, 6]
click at [591, 720] on icon at bounding box center [593, 720] width 11 height 1
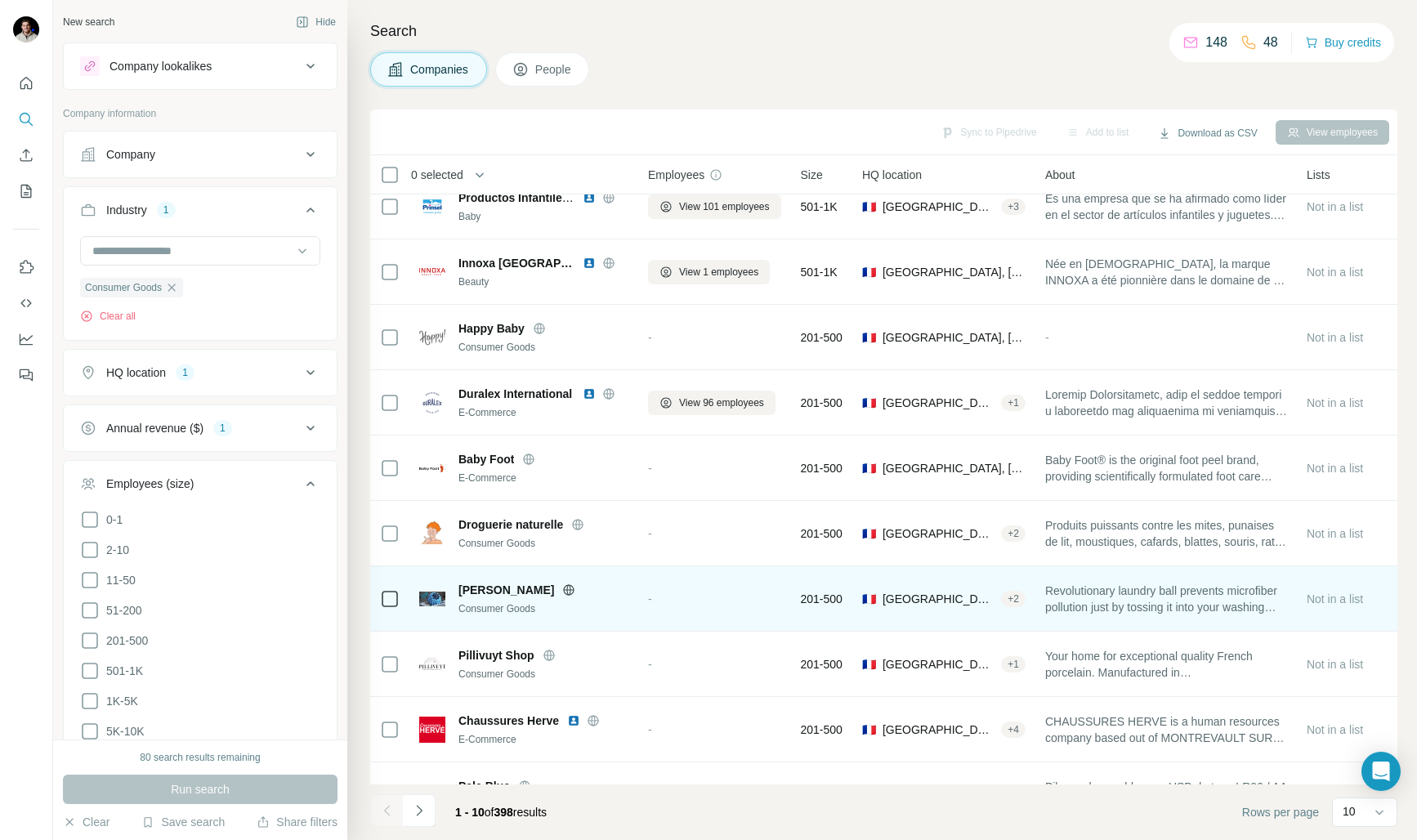
scroll to position [0, 6]
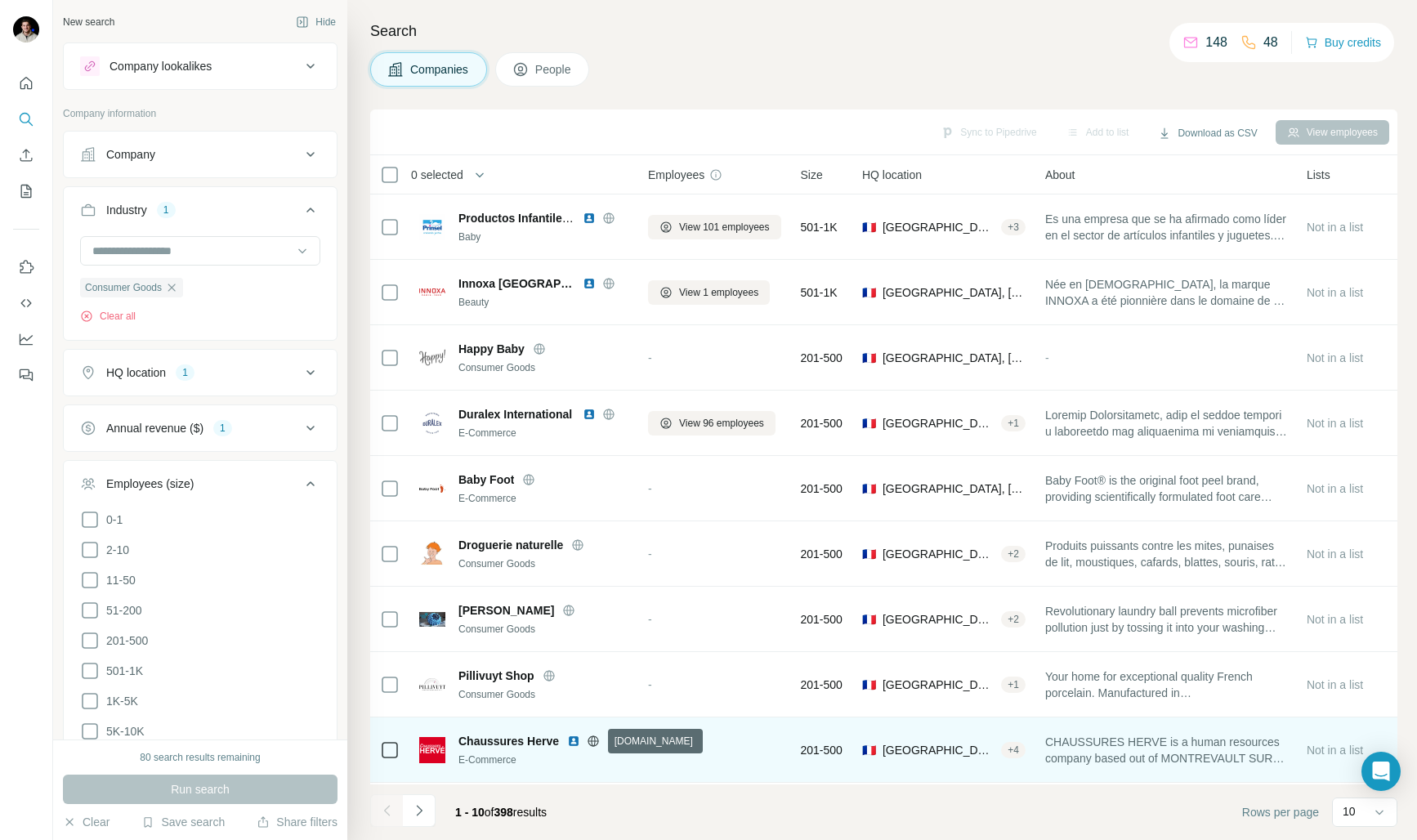
click at [594, 744] on icon at bounding box center [593, 741] width 13 height 13
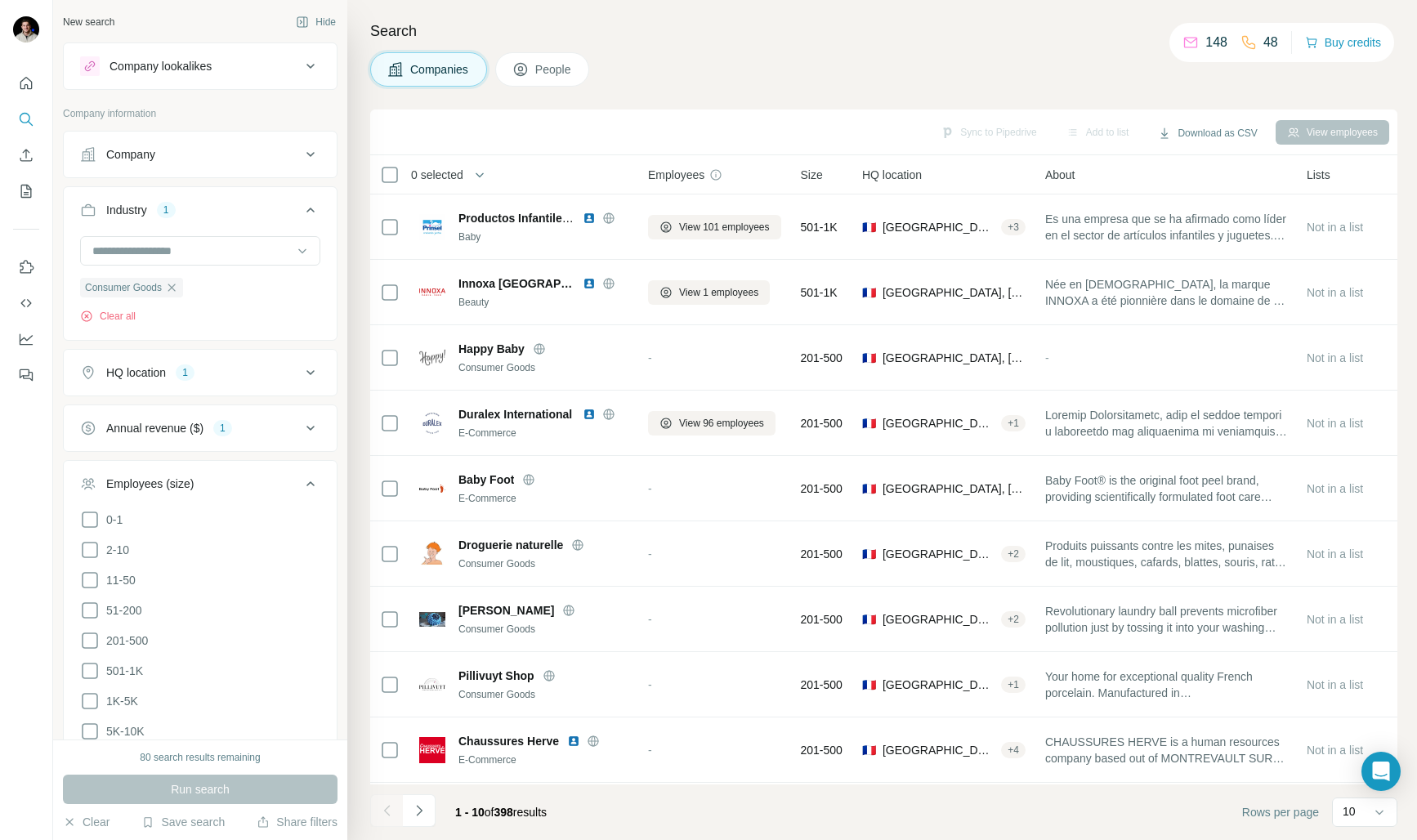
click at [128, 149] on div "Company" at bounding box center [130, 155] width 49 height 16
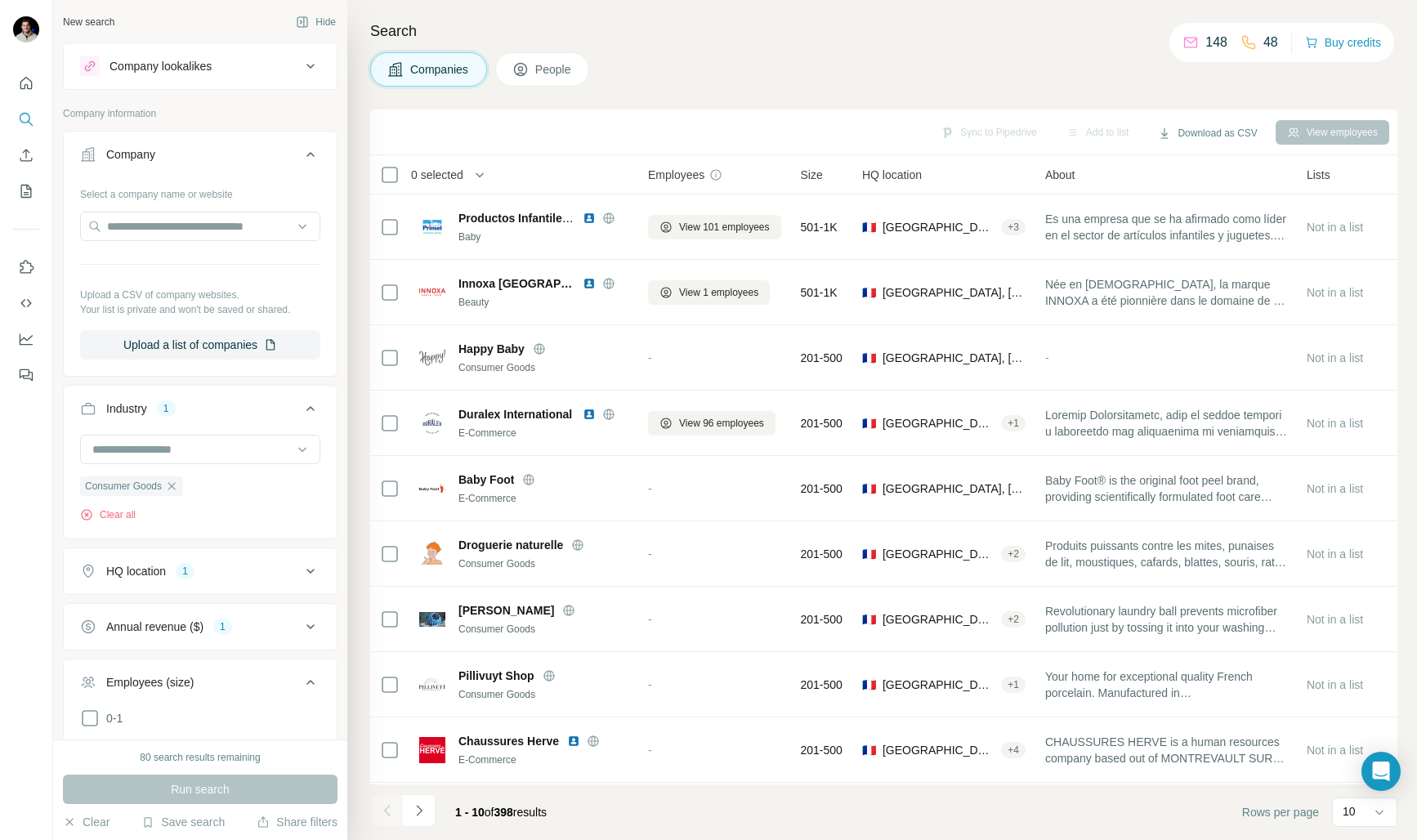
click at [128, 149] on div "Company" at bounding box center [130, 155] width 49 height 16
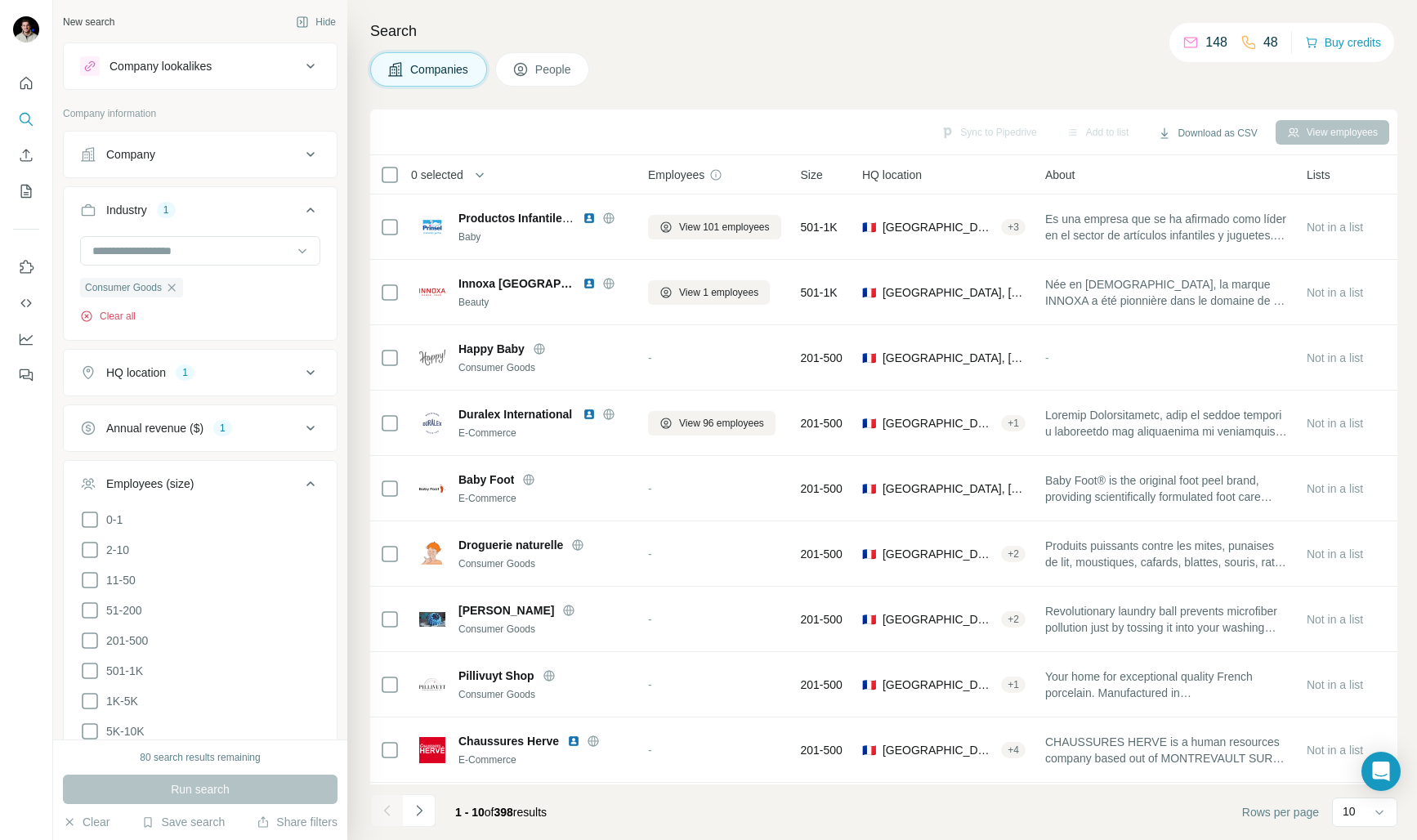
click at [122, 321] on button "Clear all" at bounding box center [108, 316] width 56 height 14
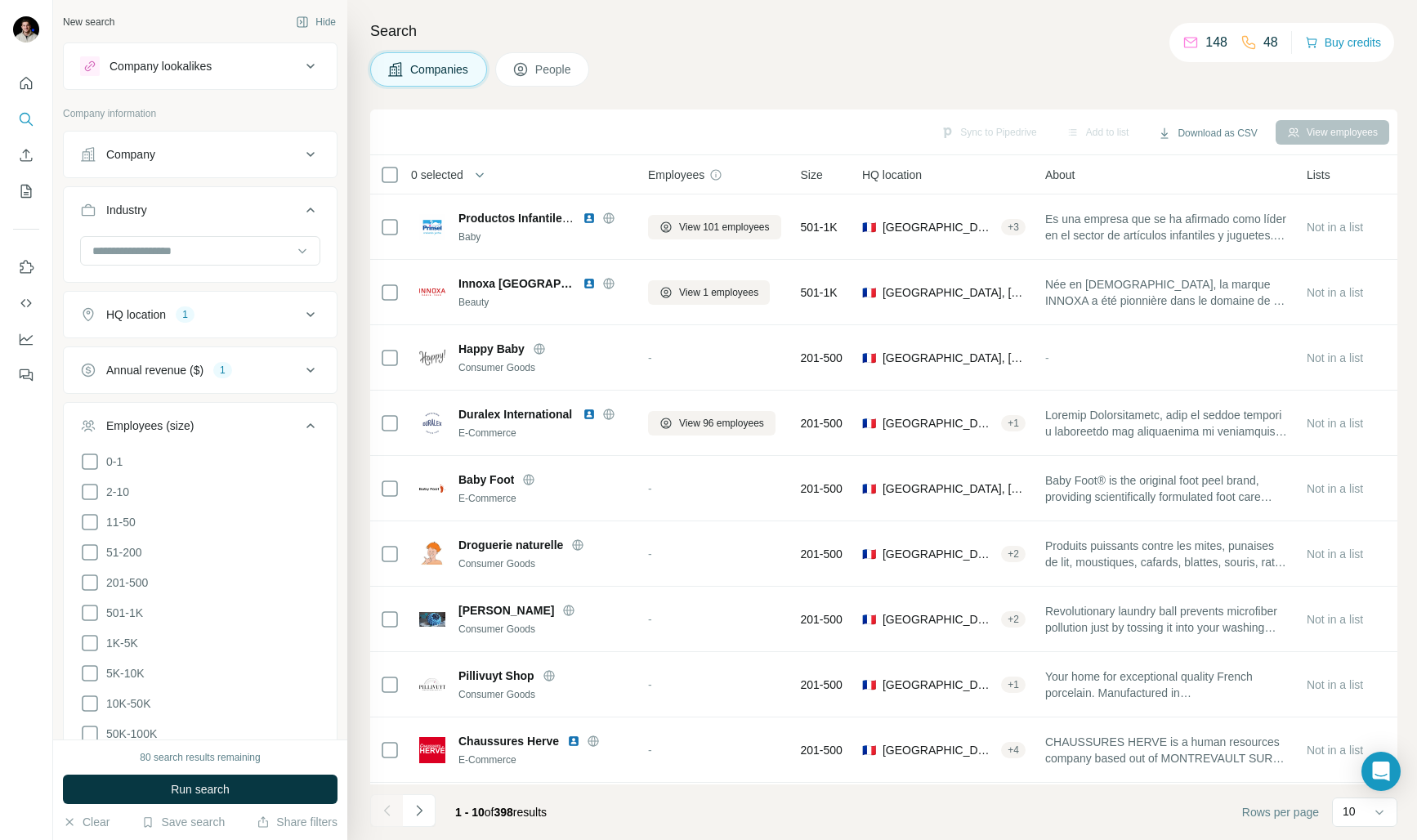
click at [152, 366] on div "Annual revenue ($)" at bounding box center [155, 370] width 97 height 16
drag, startPoint x: 90, startPoint y: 435, endPoint x: 173, endPoint y: 416, distance: 85.1
click at [89, 435] on icon at bounding box center [90, 437] width 16 height 16
click at [307, 369] on icon at bounding box center [311, 370] width 20 height 20
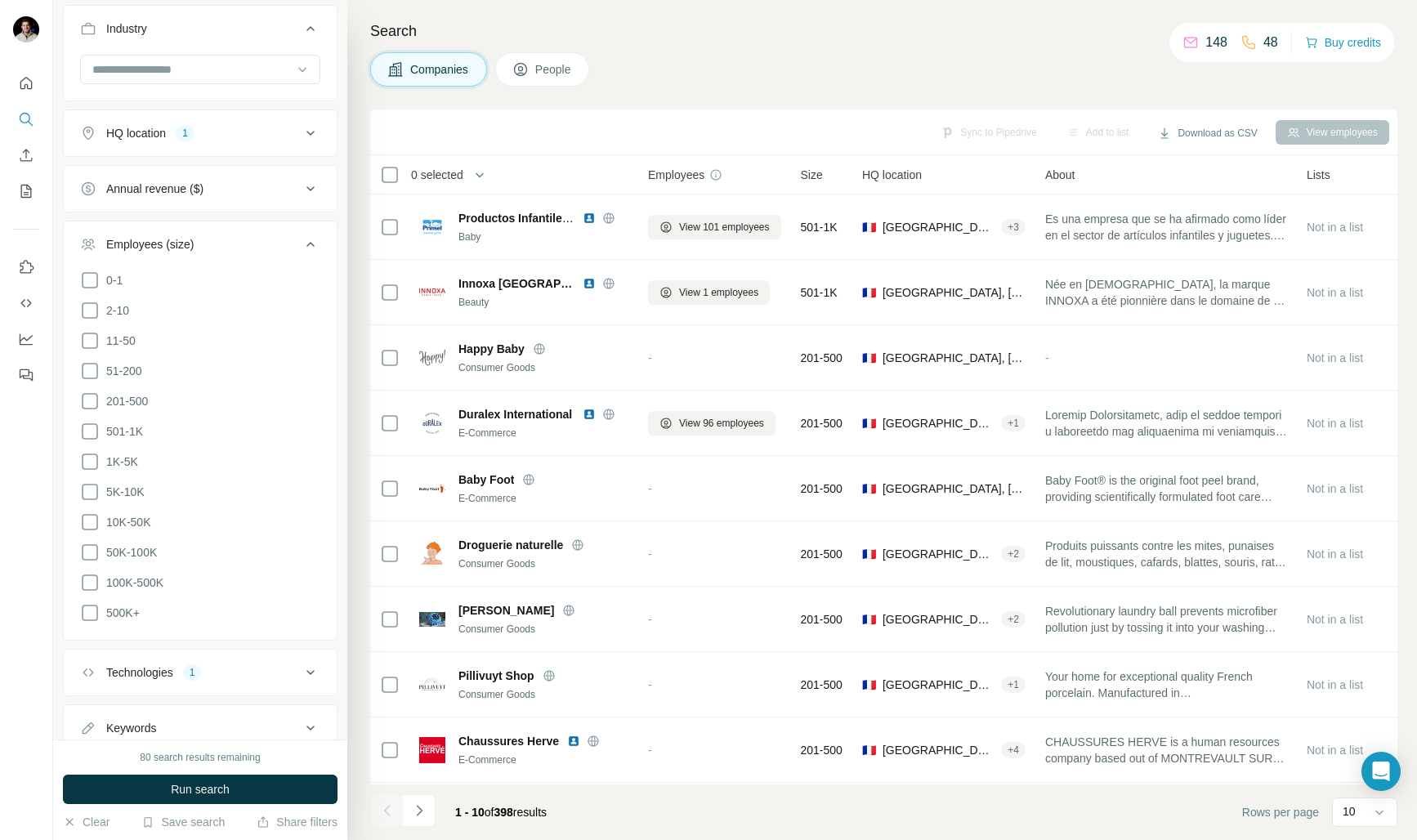
scroll to position [182, 0]
click at [304, 234] on icon at bounding box center [311, 243] width 20 height 20
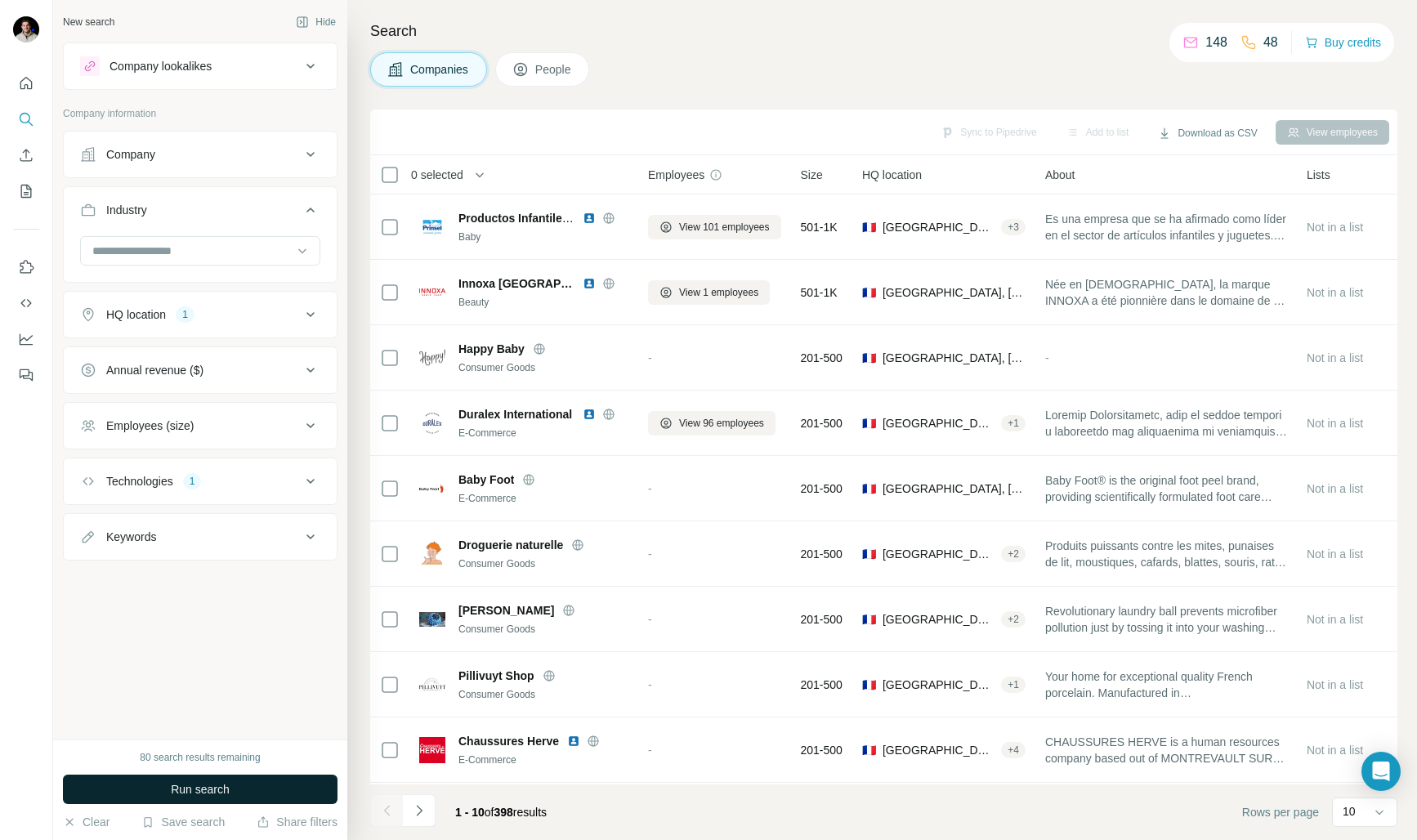
click at [203, 799] on button "Run search" at bounding box center [200, 789] width 275 height 30
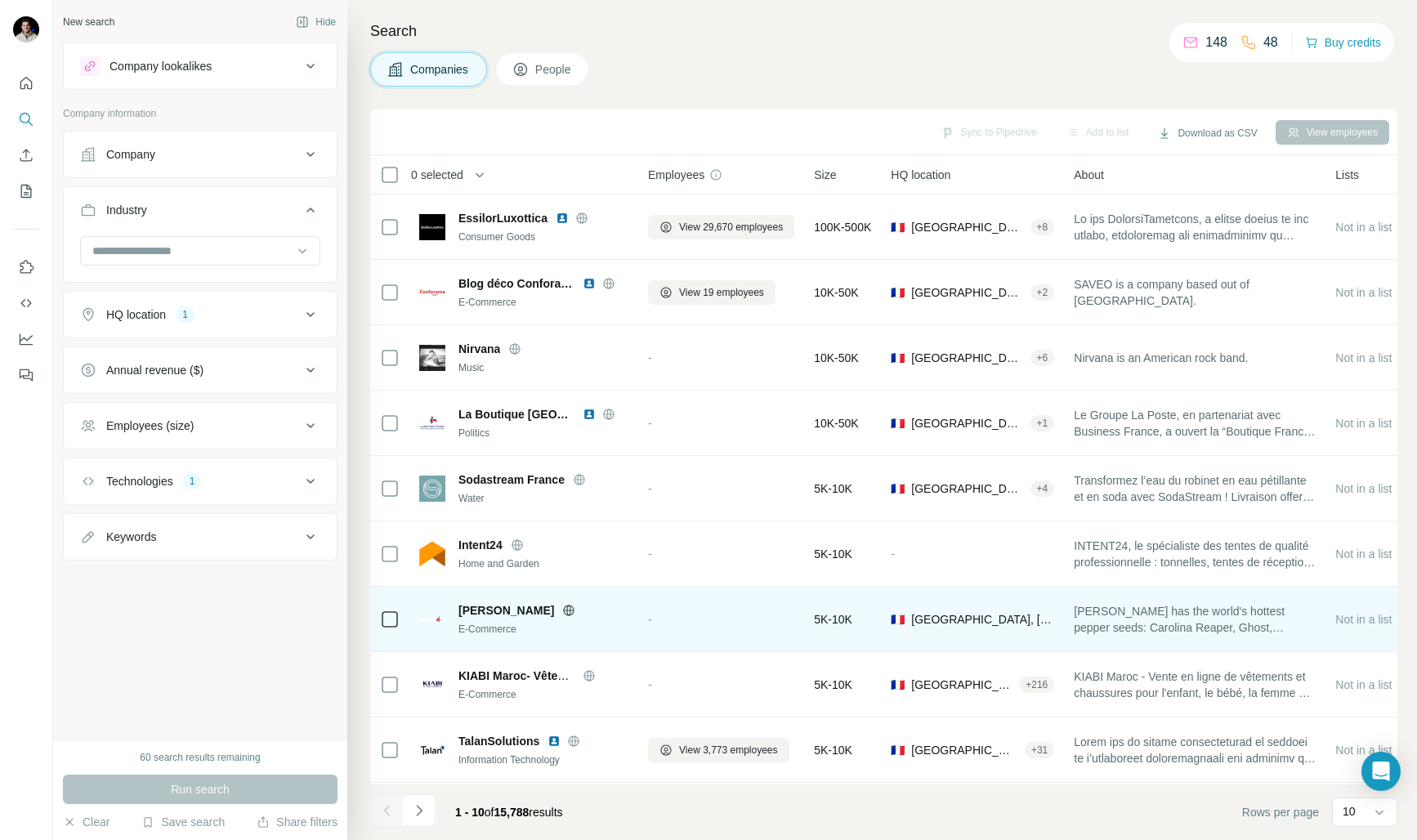
scroll to position [64, 6]
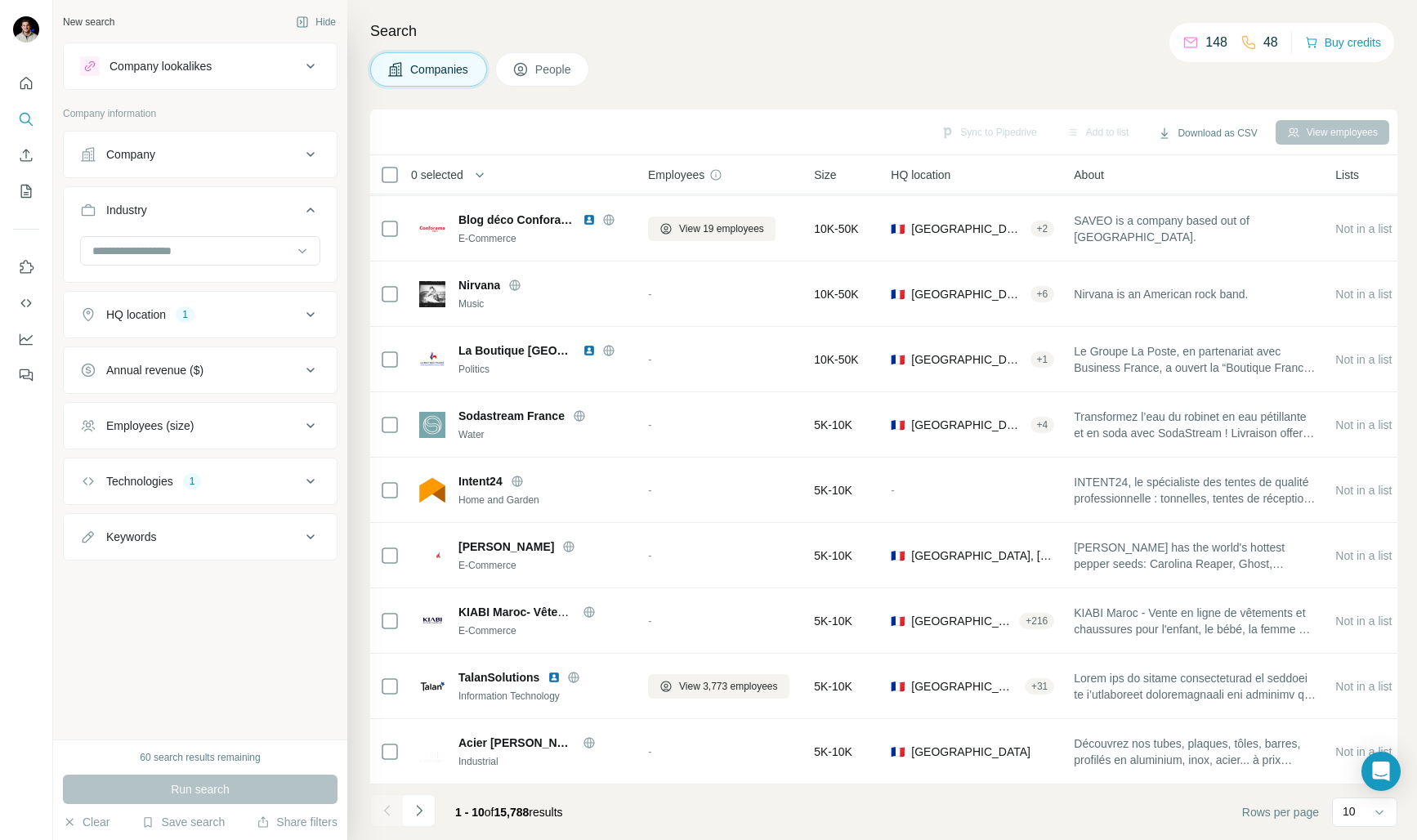
click at [426, 817] on icon "Navigate to next page" at bounding box center [419, 810] width 16 height 16
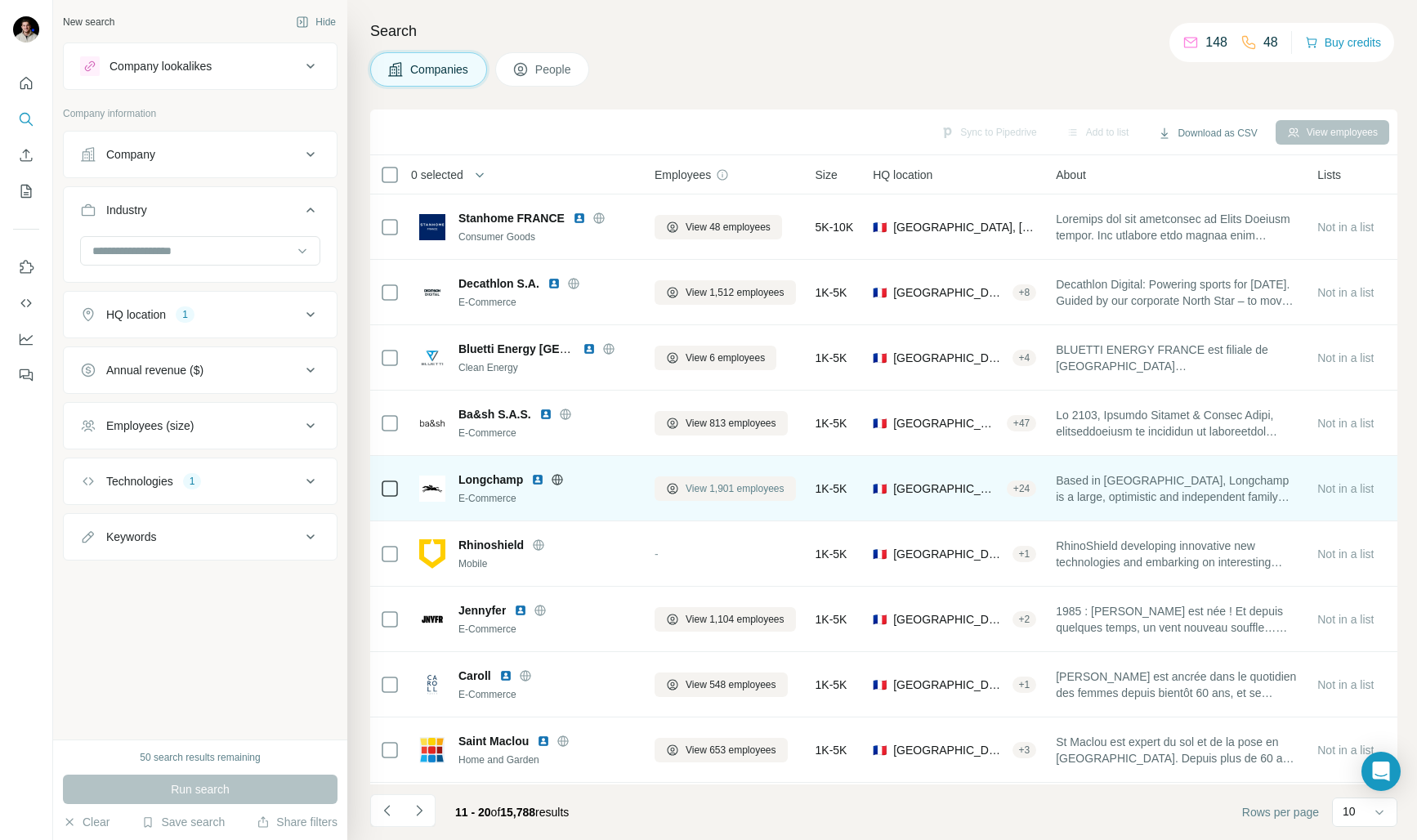
scroll to position [64, 0]
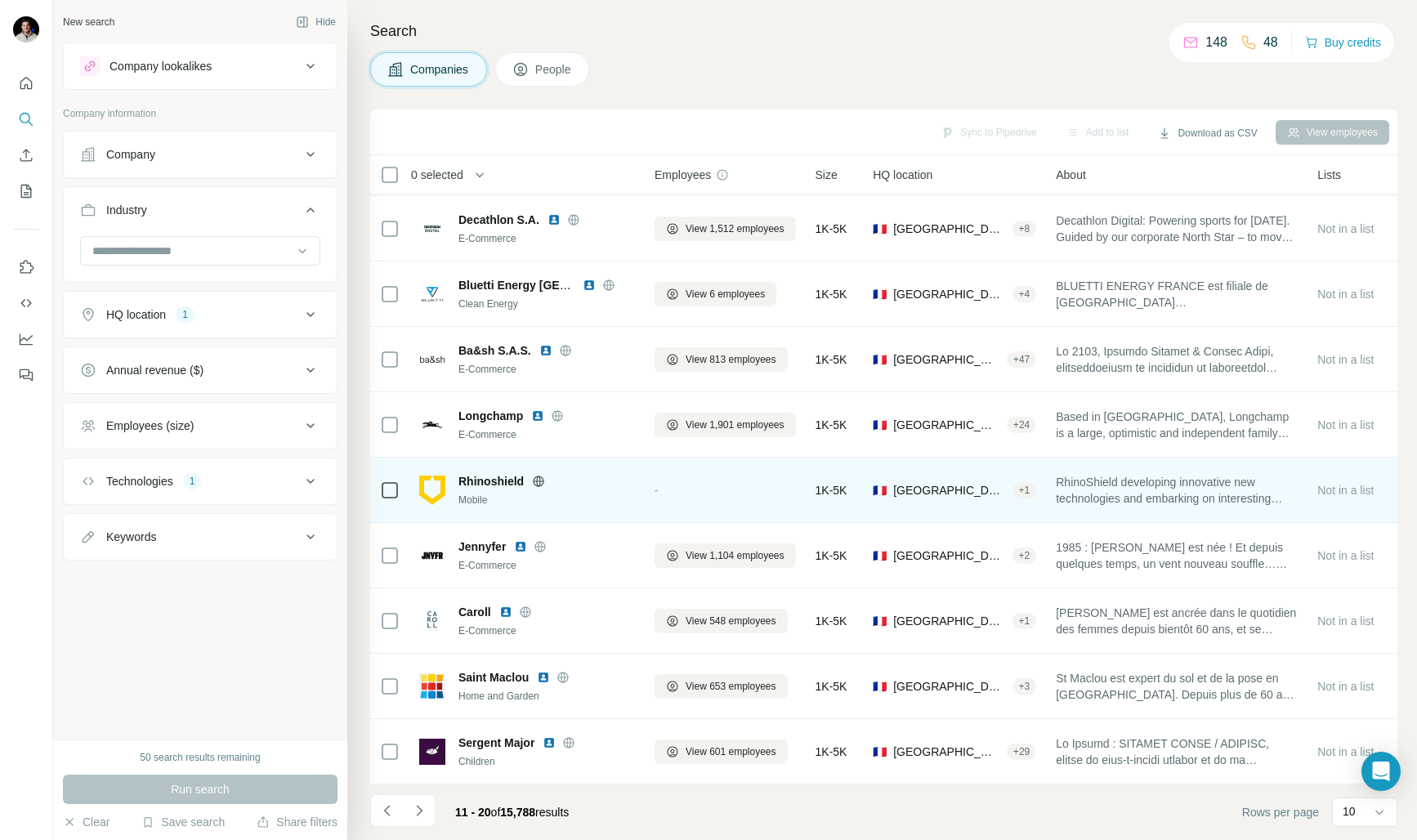
click at [535, 479] on icon at bounding box center [538, 481] width 13 height 13
